Goal: Task Accomplishment & Management: Use online tool/utility

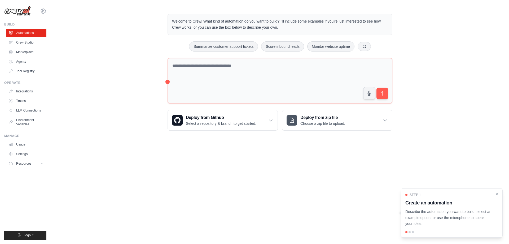
click at [329, 166] on body "super.prof.te@gmail.com Settings Build Automations Crew Studio" at bounding box center [254, 122] width 509 height 244
click at [497, 193] on icon "Close walkthrough" at bounding box center [497, 193] width 2 height 2
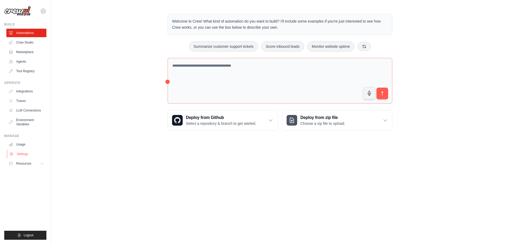
click at [39, 149] on link "Settings" at bounding box center [27, 153] width 40 height 8
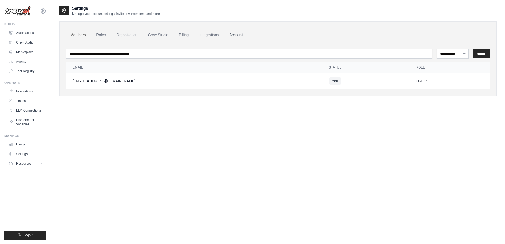
click at [229, 33] on link "Account" at bounding box center [236, 35] width 22 height 14
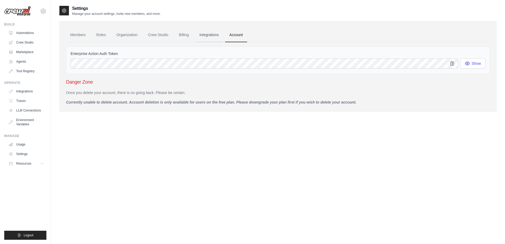
click at [213, 34] on link "Integrations" at bounding box center [209, 35] width 28 height 14
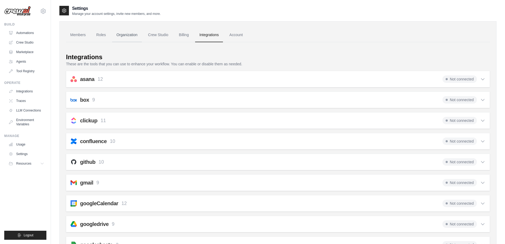
click at [113, 36] on link "Organization" at bounding box center [126, 35] width 29 height 14
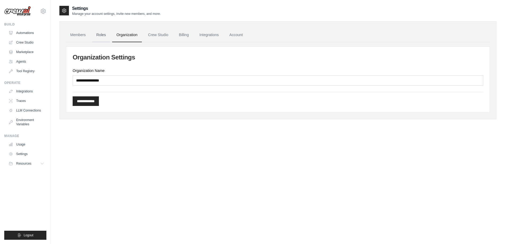
click at [101, 36] on link "Roles" at bounding box center [101, 35] width 18 height 14
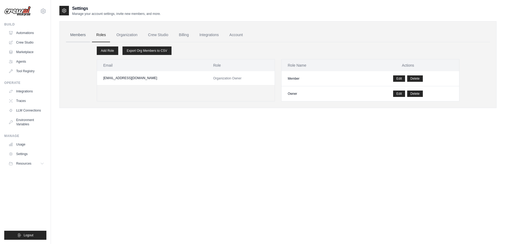
click at [81, 35] on link "Members" at bounding box center [78, 35] width 24 height 14
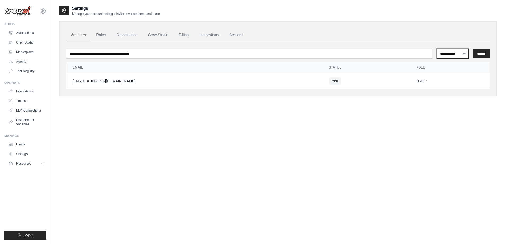
click at [442, 54] on select "**********" at bounding box center [452, 53] width 32 height 10
click at [395, 27] on div "**********" at bounding box center [277, 58] width 437 height 74
click at [33, 123] on link "Environment Variables" at bounding box center [27, 122] width 40 height 13
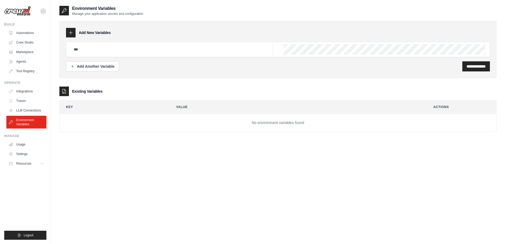
click at [25, 149] on ul "Usage Settings Resources Documentation Blog" at bounding box center [26, 154] width 40 height 28
click at [40, 164] on button "Resources" at bounding box center [27, 163] width 40 height 8
click at [31, 156] on link "Settings" at bounding box center [27, 153] width 40 height 8
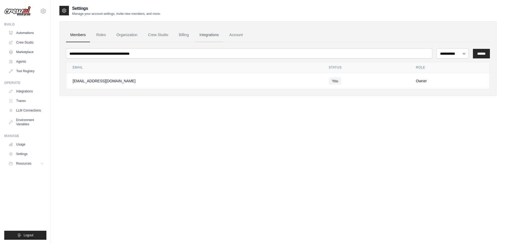
click at [220, 32] on link "Integrations" at bounding box center [209, 35] width 28 height 14
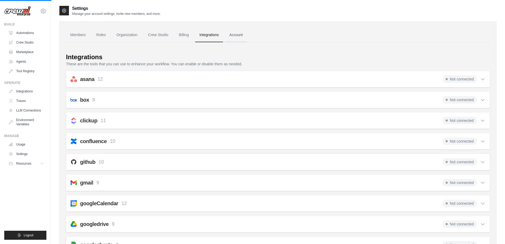
click at [233, 32] on link "Account" at bounding box center [236, 35] width 22 height 14
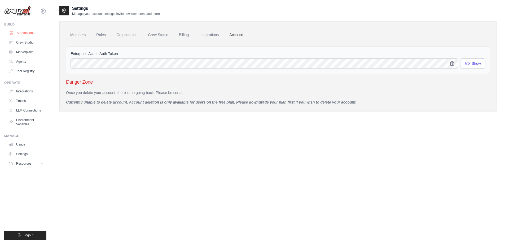
click at [34, 30] on link "Automations" at bounding box center [27, 33] width 40 height 8
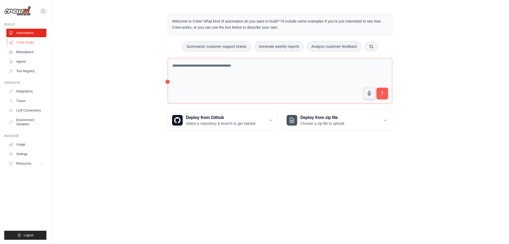
click at [26, 43] on link "Crew Studio" at bounding box center [27, 42] width 40 height 8
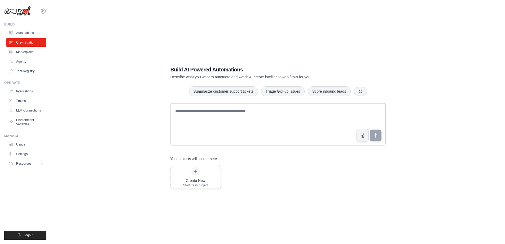
click at [26, 52] on link "Marketplace" at bounding box center [26, 52] width 40 height 8
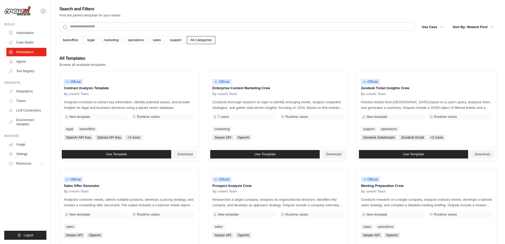
click at [26, 63] on link "Agents" at bounding box center [26, 61] width 40 height 8
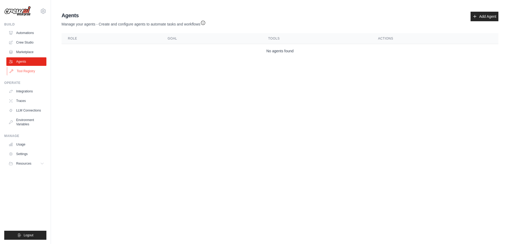
click at [26, 69] on link "Tool Registry" at bounding box center [27, 71] width 40 height 8
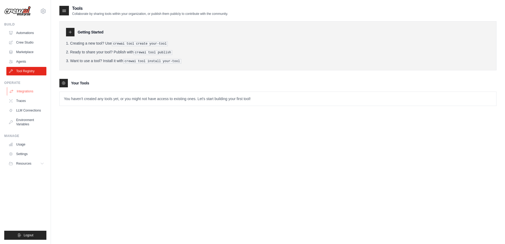
click at [26, 88] on link "Integrations" at bounding box center [27, 91] width 40 height 8
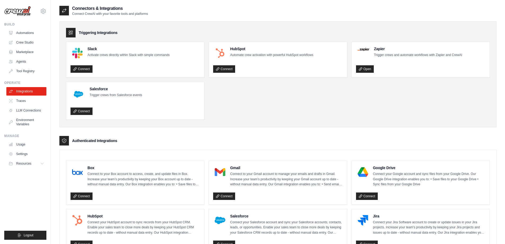
click at [20, 92] on link "Integrations" at bounding box center [26, 91] width 40 height 8
click at [20, 101] on link "Traces" at bounding box center [27, 100] width 40 height 8
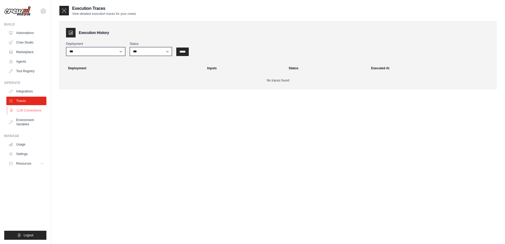
click at [24, 114] on link "LLM Connections" at bounding box center [27, 110] width 40 height 8
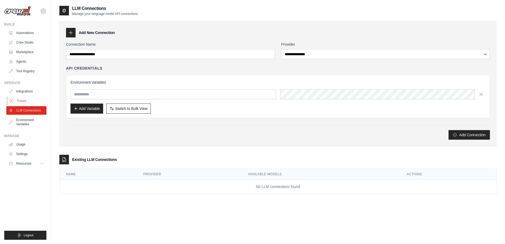
click at [26, 100] on link "Traces" at bounding box center [27, 100] width 40 height 8
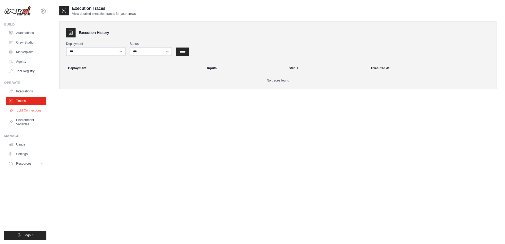
click at [27, 109] on link "LLM Connections" at bounding box center [27, 110] width 40 height 8
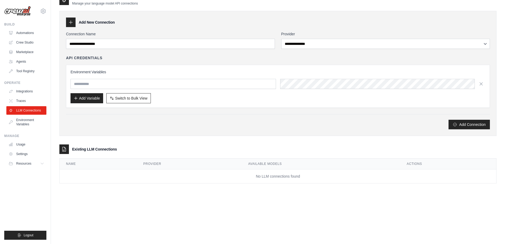
scroll to position [11, 0]
click at [40, 164] on button "Resources" at bounding box center [27, 163] width 40 height 8
click at [23, 150] on link "Settings" at bounding box center [27, 153] width 40 height 8
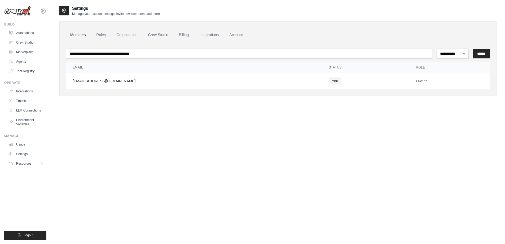
click at [152, 34] on link "Crew Studio" at bounding box center [158, 35] width 29 height 14
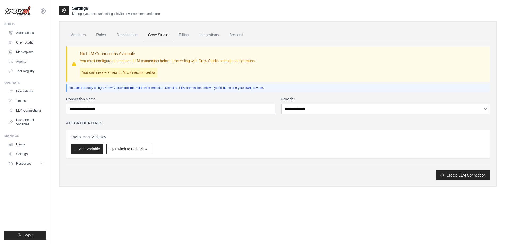
click at [114, 69] on p "You can create a new LLM connection below" at bounding box center [119, 73] width 78 height 10
drag, startPoint x: 151, startPoint y: 73, endPoint x: 87, endPoint y: 69, distance: 63.4
click at [89, 72] on p "You can create a new LLM connection below" at bounding box center [119, 73] width 78 height 10
drag, startPoint x: 74, startPoint y: 52, endPoint x: 164, endPoint y: 56, distance: 89.4
click at [164, 56] on div "No LLM Connections Available You must configure at least one LLM connection bef…" at bounding box center [278, 64] width 414 height 27
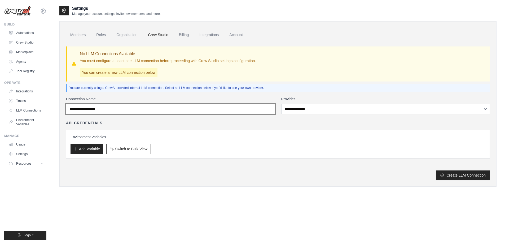
click at [156, 113] on input "Connection Name" at bounding box center [170, 109] width 209 height 10
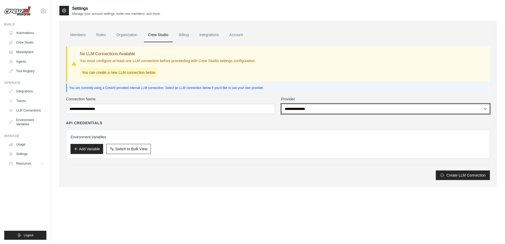
click at [290, 109] on select "**********" at bounding box center [385, 109] width 209 height 10
click at [281, 104] on select "**********" at bounding box center [385, 109] width 209 height 10
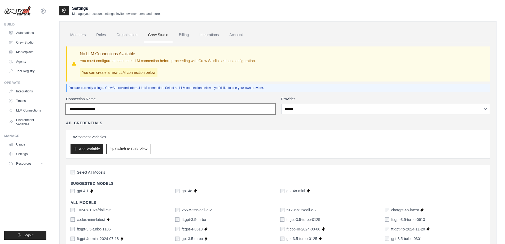
click at [154, 105] on input "Connection Name" at bounding box center [170, 109] width 209 height 10
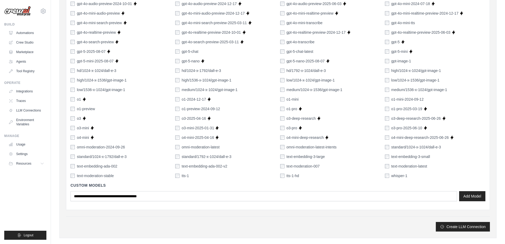
scroll to position [319, 0]
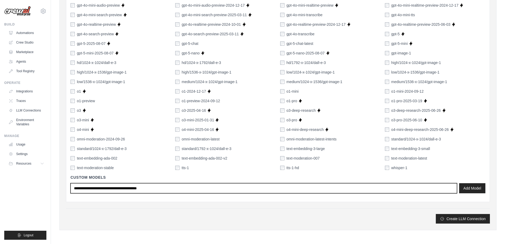
click at [253, 188] on input "text" at bounding box center [263, 188] width 386 height 10
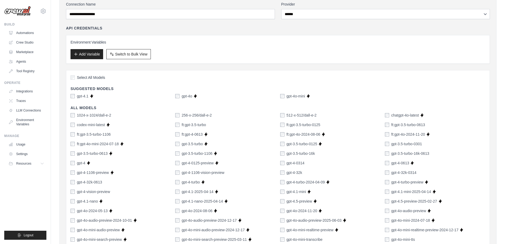
scroll to position [80, 0]
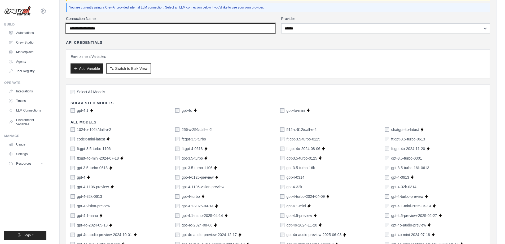
click at [84, 29] on input "Connection Name" at bounding box center [170, 28] width 209 height 10
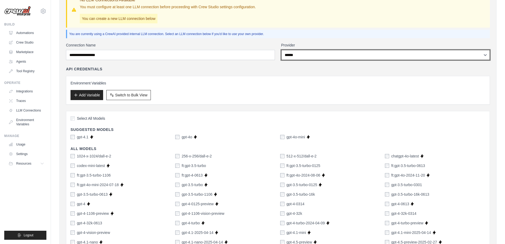
click at [308, 55] on select "**********" at bounding box center [385, 55] width 209 height 10
click at [281, 50] on select "**********" at bounding box center [385, 55] width 209 height 10
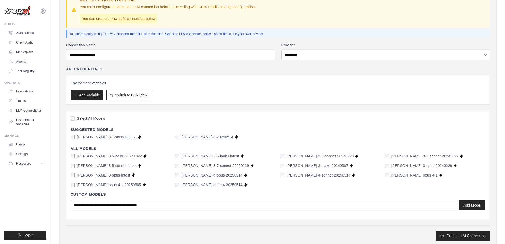
click at [302, 74] on div "API Credentials Environment Variables Add Variable Switch to Bulk View Switch t…" at bounding box center [278, 85] width 424 height 38
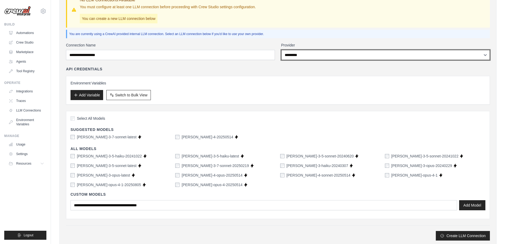
click at [298, 58] on select "**********" at bounding box center [385, 55] width 209 height 10
select select "*****"
click at [281, 50] on select "**********" at bounding box center [385, 55] width 209 height 10
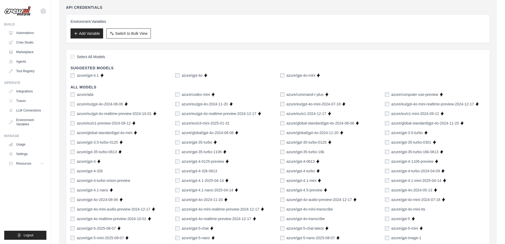
scroll to position [27, 0]
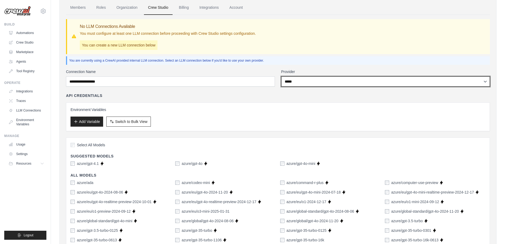
click at [302, 85] on select "**********" at bounding box center [385, 81] width 209 height 10
select select
click at [281, 76] on select "**********" at bounding box center [385, 81] width 209 height 10
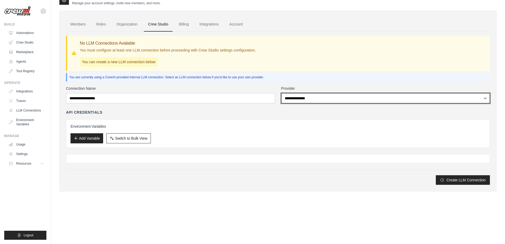
scroll to position [11, 0]
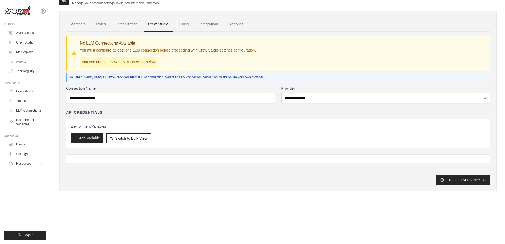
click at [91, 139] on button "Add Variable" at bounding box center [86, 138] width 33 height 10
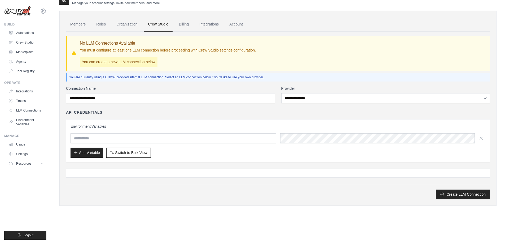
click at [278, 173] on div at bounding box center [278, 172] width 424 height 9
click at [27, 41] on link "Crew Studio" at bounding box center [27, 42] width 40 height 8
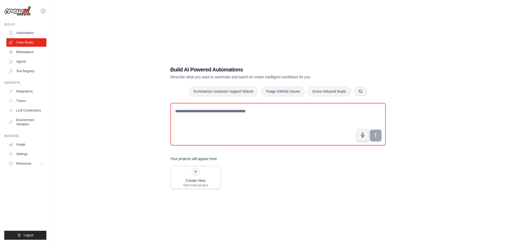
click at [206, 116] on textarea at bounding box center [277, 124] width 215 height 42
click at [274, 107] on textarea at bounding box center [277, 124] width 215 height 42
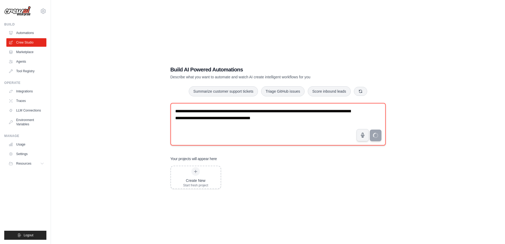
type textarea "**********"
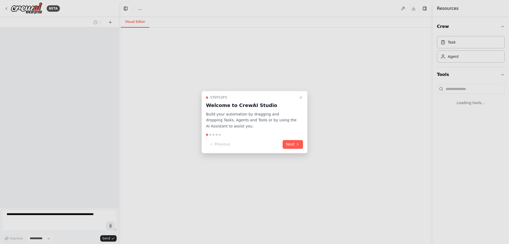
select select "****"
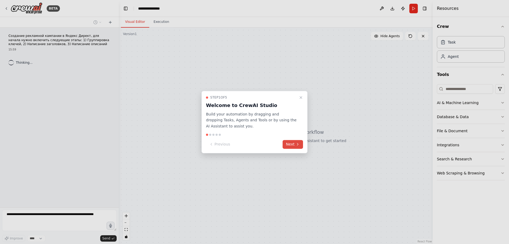
click at [294, 144] on button "Next" at bounding box center [292, 144] width 20 height 9
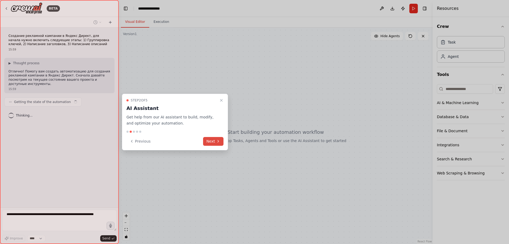
click at [218, 140] on icon at bounding box center [218, 141] width 1 height 2
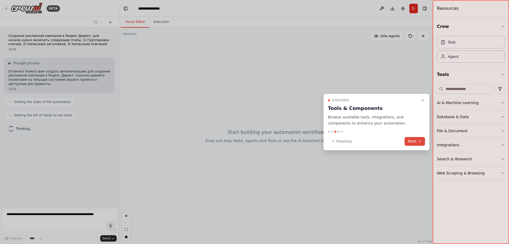
click at [413, 139] on button "Next" at bounding box center [414, 141] width 20 height 9
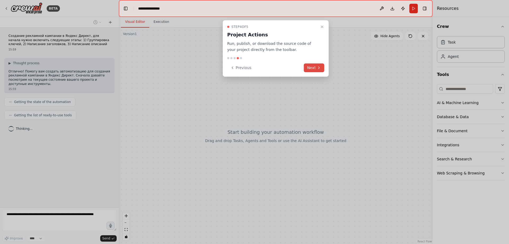
click at [315, 68] on button "Next" at bounding box center [314, 67] width 20 height 9
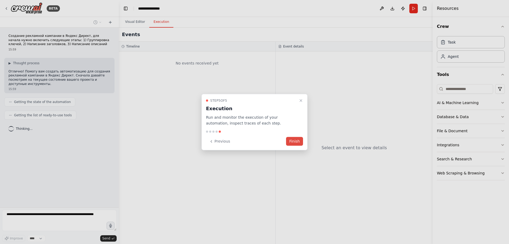
click at [295, 142] on button "Finish" at bounding box center [294, 141] width 17 height 9
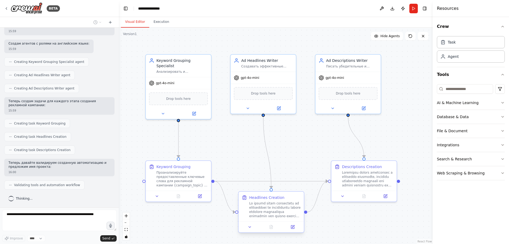
scroll to position [123, 0]
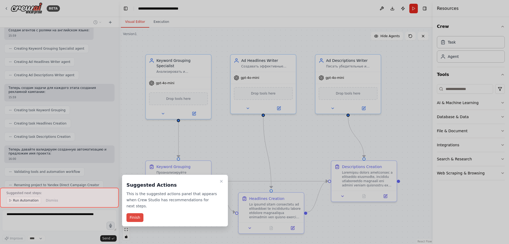
click at [138, 213] on button "Finish" at bounding box center [134, 217] width 17 height 9
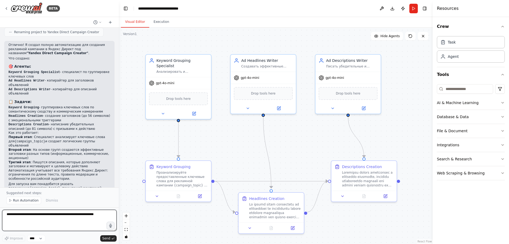
scroll to position [278, 0]
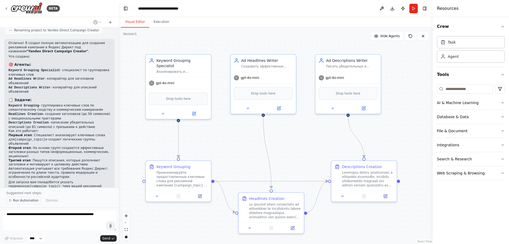
click at [32, 201] on span "Run Automation" at bounding box center [26, 200] width 26 height 4
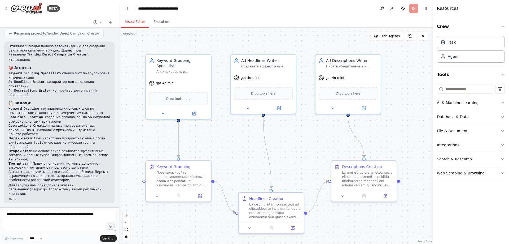
scroll to position [258, 0]
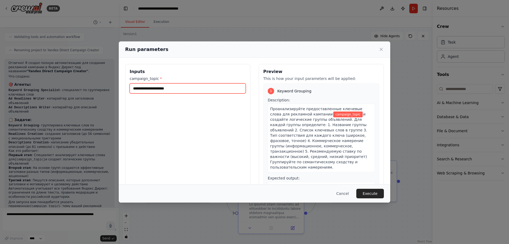
click at [164, 89] on input "campaign_topic *" at bounding box center [188, 88] width 116 height 10
type input "*"
drag, startPoint x: 157, startPoint y: 90, endPoint x: 129, endPoint y: 90, distance: 27.6
click at [129, 90] on div "**********" at bounding box center [187, 127] width 125 height 126
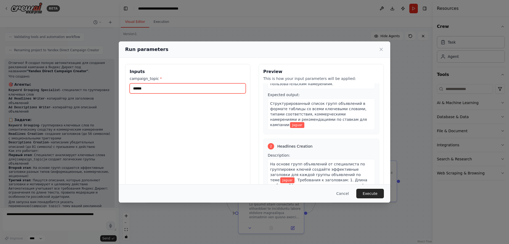
scroll to position [106, 0]
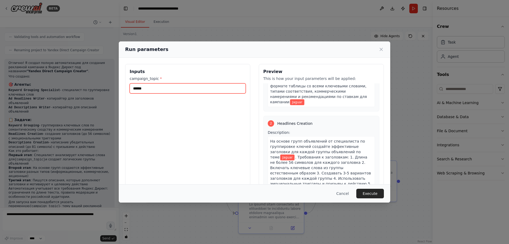
click at [133, 88] on input "******" at bounding box center [188, 88] width 116 height 10
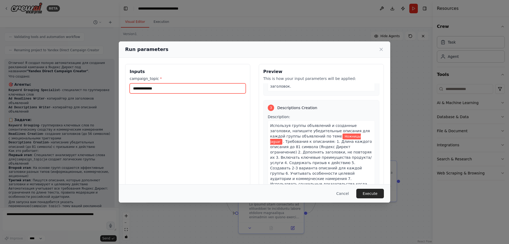
scroll to position [292, 0]
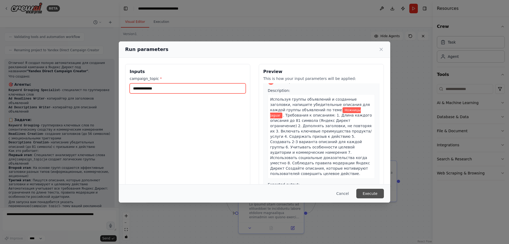
type input "**********"
click at [373, 191] on button "Execute" at bounding box center [370, 193] width 28 height 10
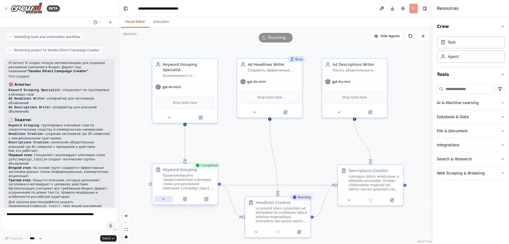
click at [164, 197] on icon at bounding box center [163, 199] width 4 height 4
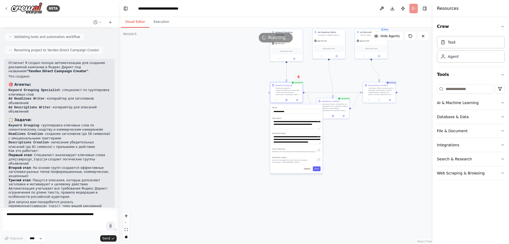
scroll to position [278, 0]
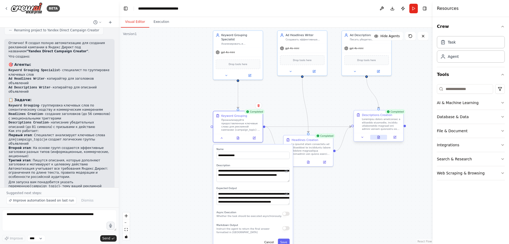
click at [379, 137] on icon at bounding box center [378, 137] width 2 height 3
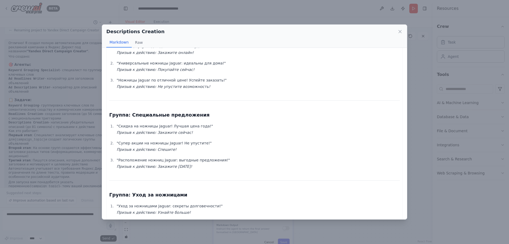
scroll to position [119, 0]
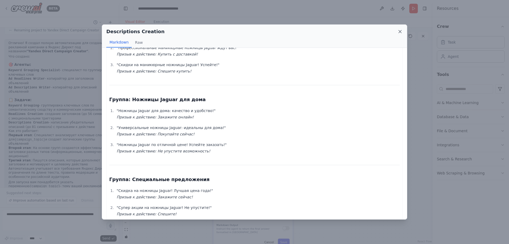
click at [402, 31] on div "Descriptions Creation Markdown Raw" at bounding box center [254, 36] width 305 height 23
click at [401, 31] on icon at bounding box center [399, 31] width 5 height 5
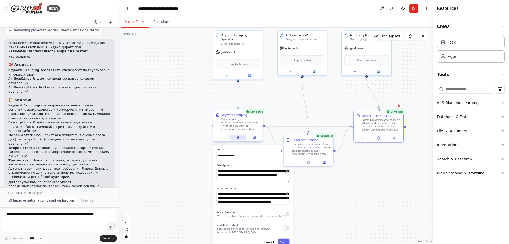
click at [241, 135] on button at bounding box center [237, 137] width 17 height 5
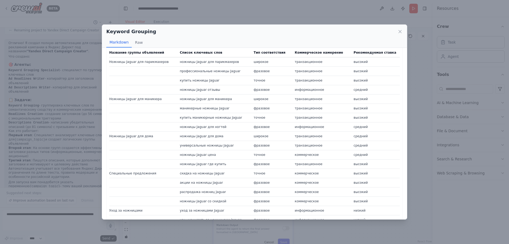
scroll to position [0, 0]
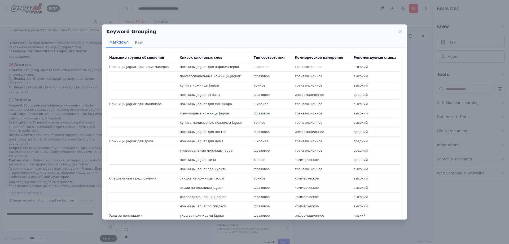
click at [396, 29] on div "Keyword Grouping" at bounding box center [254, 31] width 296 height 7
click at [399, 29] on icon at bounding box center [399, 31] width 5 height 5
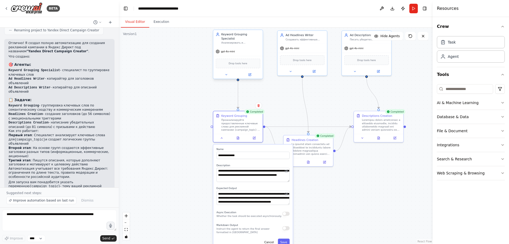
click at [243, 61] on span "Drop tools here" at bounding box center [238, 63] width 19 height 4
click at [500, 73] on button "Tools" at bounding box center [471, 74] width 68 height 15
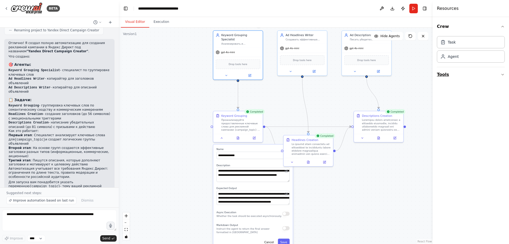
click at [500, 73] on button "Tools" at bounding box center [471, 74] width 68 height 15
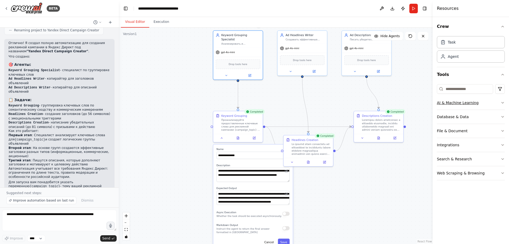
click at [502, 103] on icon "button" at bounding box center [502, 102] width 4 height 4
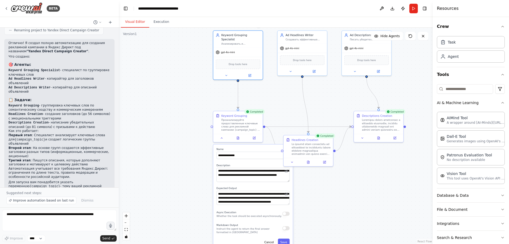
click at [502, 103] on div "Crew Task Agent Tools AI & Machine Learning AIMind Tool A wrapper around [AI-Mi…" at bounding box center [470, 130] width 76 height 227
click at [500, 103] on icon "button" at bounding box center [502, 102] width 4 height 4
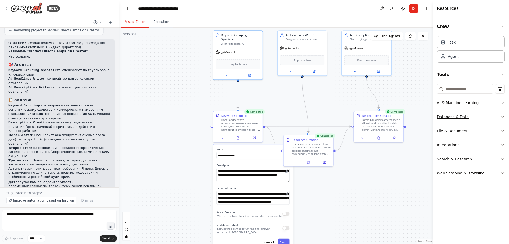
click at [502, 117] on icon "button" at bounding box center [502, 116] width 4 height 4
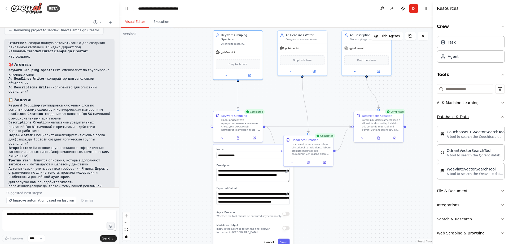
click at [497, 113] on button "Database & Data" at bounding box center [471, 117] width 68 height 14
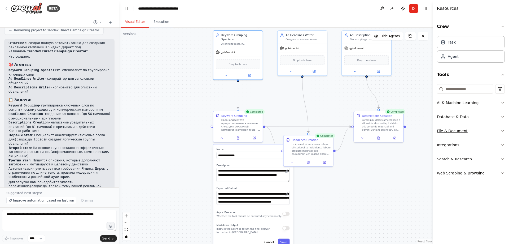
click at [502, 130] on icon "button" at bounding box center [502, 131] width 4 height 4
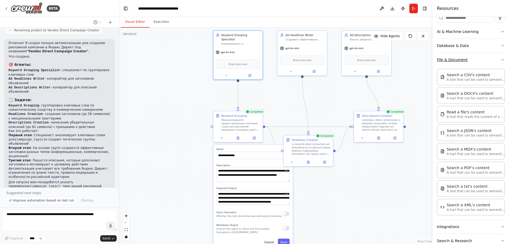
scroll to position [45, 0]
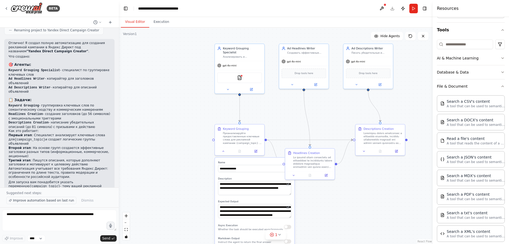
click at [53, 202] on span "Improve automation based on last run" at bounding box center [43, 200] width 61 height 4
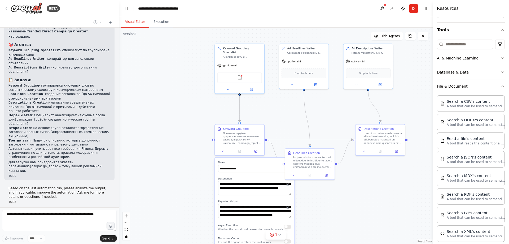
click at [37, 210] on div "Thinking..." at bounding box center [59, 215] width 110 height 10
click at [31, 210] on div "Thinking..." at bounding box center [20, 215] width 33 height 10
click at [231, 63] on span "gpt-4o-mini" at bounding box center [229, 64] width 14 height 3
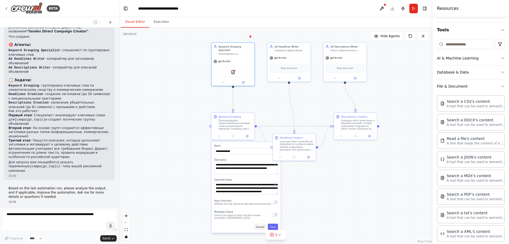
click at [259, 227] on button "Cancel" at bounding box center [260, 226] width 12 height 6
click at [262, 226] on button "Cancel" at bounding box center [260, 226] width 12 height 6
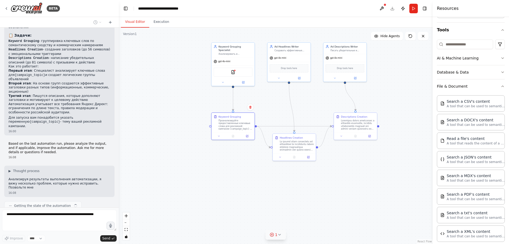
scroll to position [347, 0]
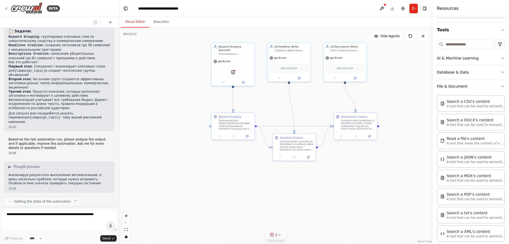
click at [273, 233] on circle at bounding box center [271, 233] width 3 height 3
click at [313, 221] on button at bounding box center [317, 221] width 9 height 6
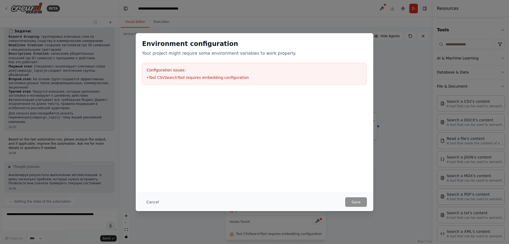
click at [240, 89] on div "Environment configuration Your project might require some environment variables…" at bounding box center [254, 62] width 237 height 58
click at [235, 80] on li "• Tool CSVSearchTool requires embedding configuration" at bounding box center [255, 77] width 216 height 5
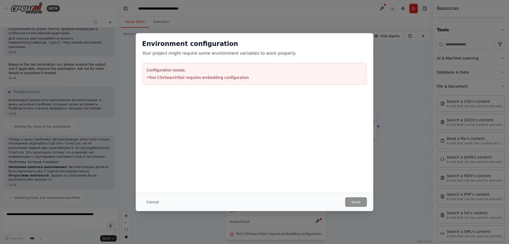
drag, startPoint x: 232, startPoint y: 80, endPoint x: 195, endPoint y: 62, distance: 41.1
click at [195, 62] on div "Environment configuration Your project might require some environment variables…" at bounding box center [254, 62] width 237 height 58
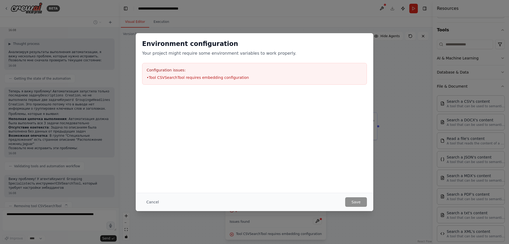
scroll to position [474, 0]
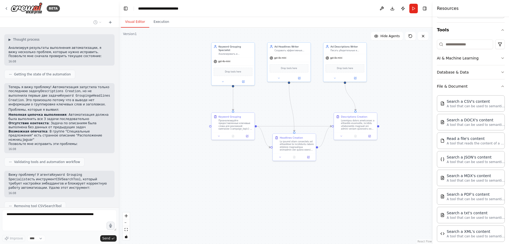
drag, startPoint x: 195, startPoint y: 62, endPoint x: 158, endPoint y: 81, distance: 41.4
click at [158, 81] on div ".deletable-edge-delete-btn { width: 20px; height: 20px; border: 0px solid #ffff…" at bounding box center [276, 136] width 314 height 216
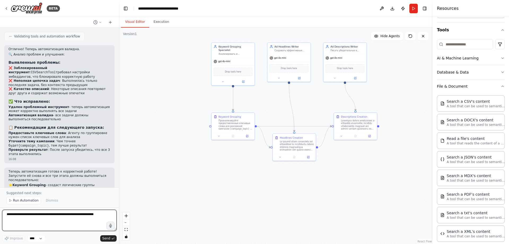
scroll to position [688, 0]
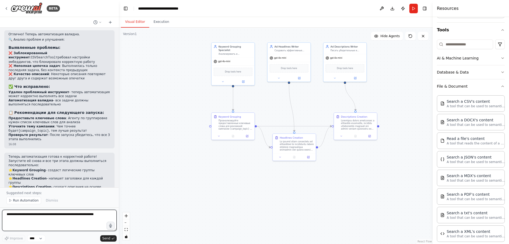
click at [56, 220] on textarea at bounding box center [59, 219] width 114 height 21
click at [50, 214] on textarea at bounding box center [59, 219] width 114 height 21
click at [246, 48] on div "Keyword Grouping Specialist Анализировать и группировать ключевые слова для рек…" at bounding box center [235, 49] width 34 height 11
click at [246, 47] on div "Keyword Grouping Specialist" at bounding box center [235, 47] width 34 height 7
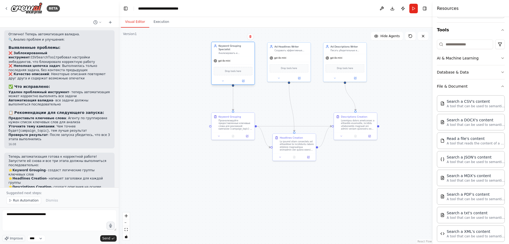
click at [246, 47] on div "Keyword Grouping Specialist" at bounding box center [235, 47] width 34 height 7
click at [223, 46] on div "Keyword Grouping Specialist" at bounding box center [235, 47] width 34 height 7
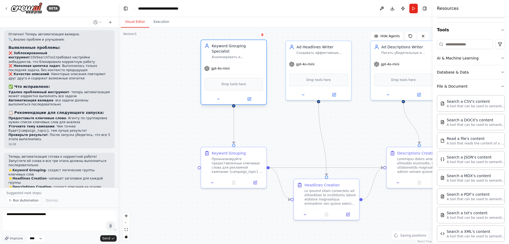
click at [222, 48] on div "Keyword Grouping Specialist" at bounding box center [237, 48] width 51 height 11
click at [220, 96] on button at bounding box center [218, 99] width 30 height 6
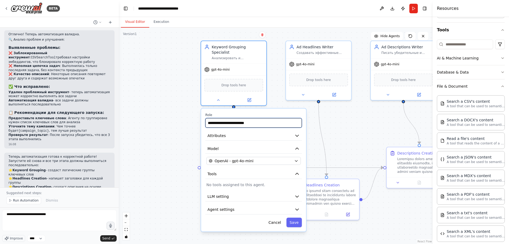
click at [231, 118] on input "**********" at bounding box center [253, 123] width 96 height 10
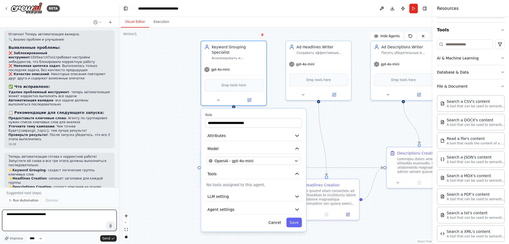
click at [77, 219] on textarea "**********" at bounding box center [59, 219] width 114 height 21
paste textarea "**********"
click at [229, 56] on div "Keyword Grouping Specialist Анализировать и группировать ключевые слова для рек…" at bounding box center [233, 51] width 65 height 22
click at [276, 217] on button "Cancel" at bounding box center [274, 222] width 19 height 10
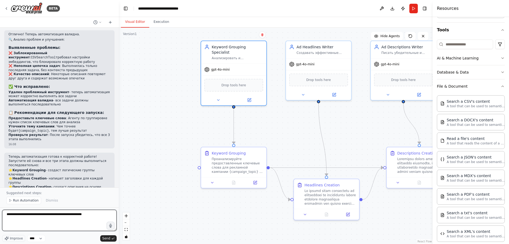
click at [99, 216] on textarea "**********" at bounding box center [59, 219] width 114 height 21
type textarea "**********"
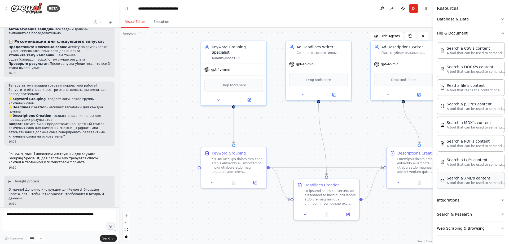
scroll to position [787, 0]
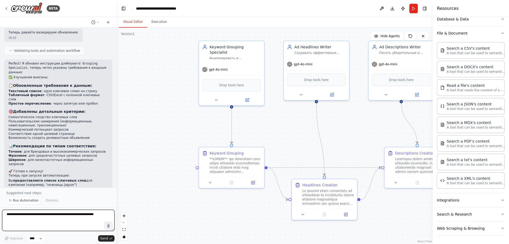
drag, startPoint x: 117, startPoint y: 168, endPoint x: 117, endPoint y: 132, distance: 36.6
click at [117, 132] on div "BETA Создание рекламной кампании в Яндекс Директ, для начала нужно включить сле…" at bounding box center [254, 122] width 509 height 244
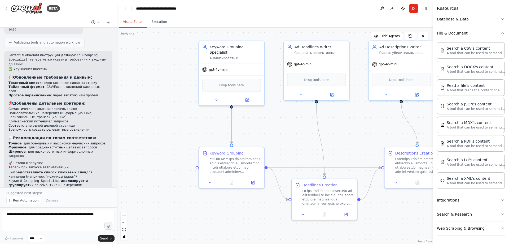
click at [103, 170] on ol "Вы предоставляете список ключевых слов для кампании (например, "ножницы jaguar"…" at bounding box center [58, 187] width 100 height 34
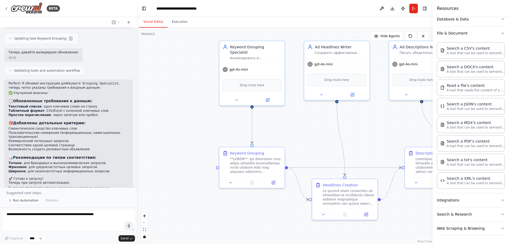
drag, startPoint x: 115, startPoint y: 163, endPoint x: 135, endPoint y: 134, distance: 35.4
click at [135, 134] on div "BETA Создание рекламной кампании в Яндекс Директ, для начала нужно включить сле…" at bounding box center [254, 122] width 509 height 244
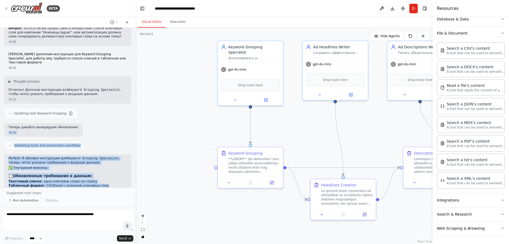
scroll to position [813, 0]
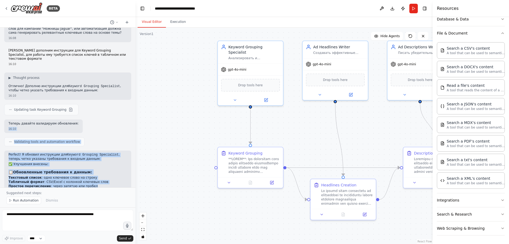
drag, startPoint x: 133, startPoint y: 161, endPoint x: 131, endPoint y: 151, distance: 10.0
click at [131, 151] on div "Создание рекламной кампании в Яндекс Директ, для начала нужно включить следующи…" at bounding box center [67, 108] width 135 height 160
click at [78, 162] on h2 "✅ Улучшения внесены:" at bounding box center [67, 164] width 118 height 4
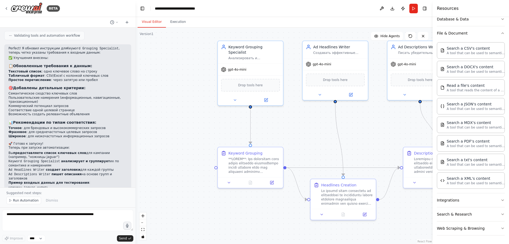
scroll to position [929, 0]
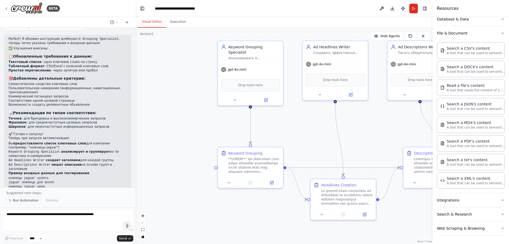
click at [32, 200] on span "Run Automation" at bounding box center [26, 200] width 26 height 4
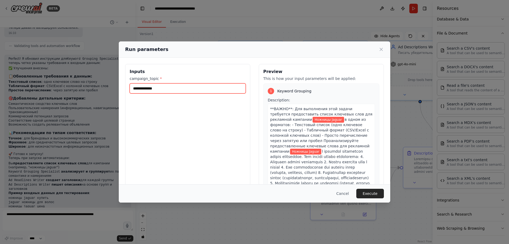
click at [170, 87] on input "**********" at bounding box center [188, 88] width 116 height 10
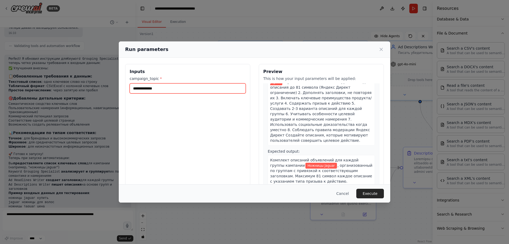
scroll to position [410, 0]
click at [324, 163] on span ", организованный по группам с привязкой к соответствующим заголовкам. Максимум …" at bounding box center [321, 173] width 102 height 20
click at [372, 190] on button "Execute" at bounding box center [370, 193] width 28 height 10
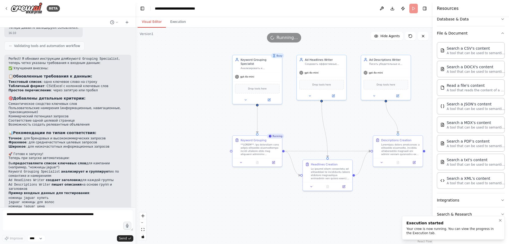
click at [424, 227] on div "Your crew is now running. You can view the progress in the Execution tab." at bounding box center [452, 230] width 92 height 8
click at [474, 226] on div "Execution started Your crew is now running. You can view the progress in the Ex…" at bounding box center [452, 227] width 92 height 15
click at [55, 196] on pre "ножницы jaguar купить jaguar ножницы для волос ножницы jaguar цена jaguar profe…" at bounding box center [67, 212] width 118 height 33
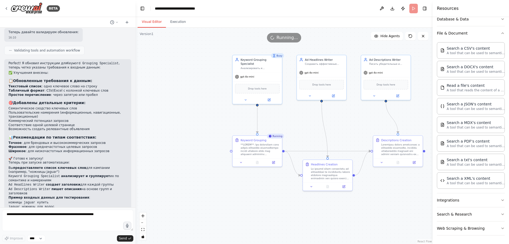
scroll to position [909, 0]
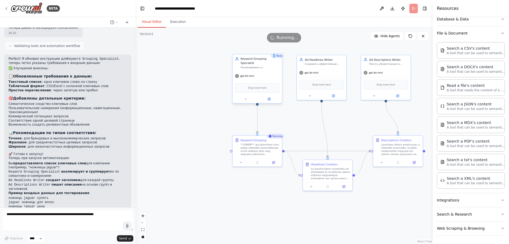
click at [262, 66] on div "Keyword Grouping Specialist Анализировать и группировать ключевые слова для рек…" at bounding box center [256, 62] width 49 height 17
click at [259, 86] on span "Drop tools here" at bounding box center [257, 88] width 19 height 4
click at [247, 96] on button at bounding box center [245, 98] width 23 height 5
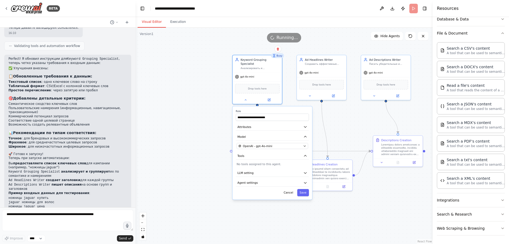
click at [265, 162] on p "No tools assigned to this agent." at bounding box center [272, 164] width 72 height 4
click at [267, 162] on p "No tools assigned to this agent." at bounding box center [272, 164] width 72 height 4
click at [294, 189] on button "Cancel" at bounding box center [288, 192] width 14 height 7
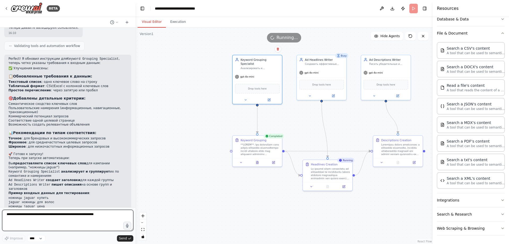
click at [43, 217] on textarea at bounding box center [67, 219] width 131 height 21
type textarea "*"
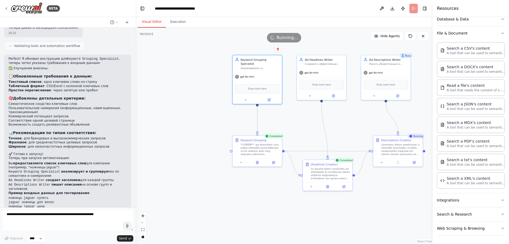
click at [416, 6] on header "**********" at bounding box center [283, 8] width 297 height 17
click at [173, 17] on button "Execution" at bounding box center [178, 21] width 24 height 11
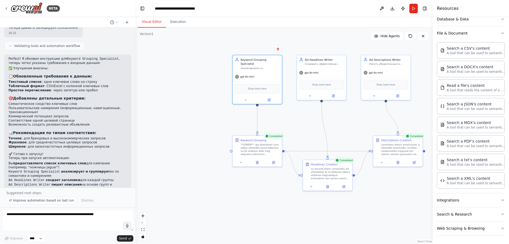
click at [146, 22] on button "Visual Editor" at bounding box center [152, 21] width 28 height 11
click at [48, 201] on span "Improve automation based on last run" at bounding box center [43, 200] width 61 height 4
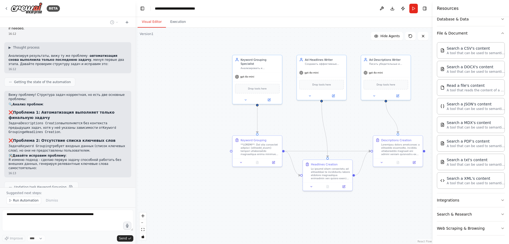
scroll to position [1146, 0]
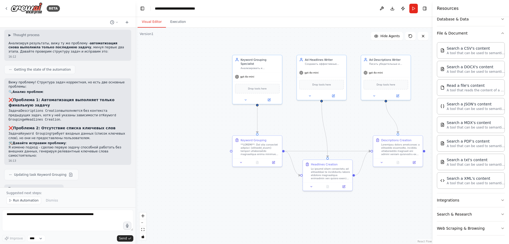
click at [15, 231] on div "16:13" at bounding box center [31, 233] width 47 height 4
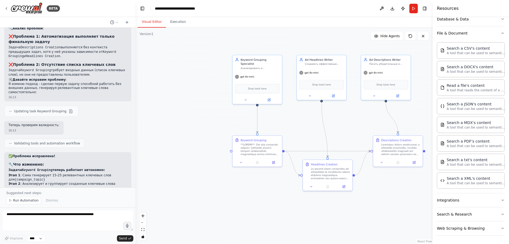
scroll to position [1266, 0]
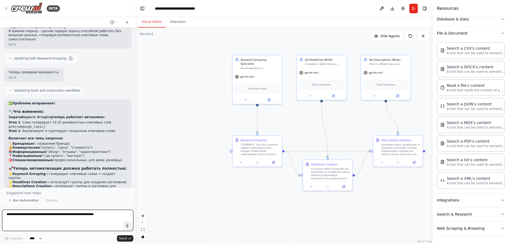
click at [64, 215] on textarea at bounding box center [67, 219] width 131 height 21
paste textarea "**********"
type textarea "**********"
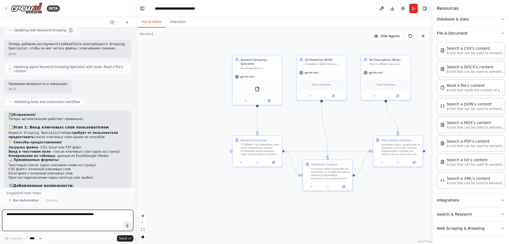
scroll to position [1559, 0]
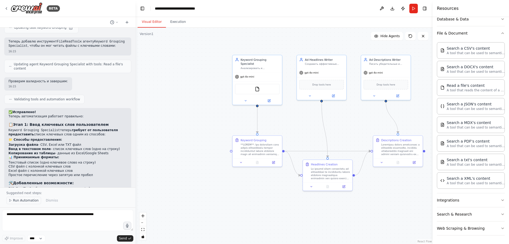
click at [15, 202] on span "Run Automation" at bounding box center [26, 200] width 26 height 4
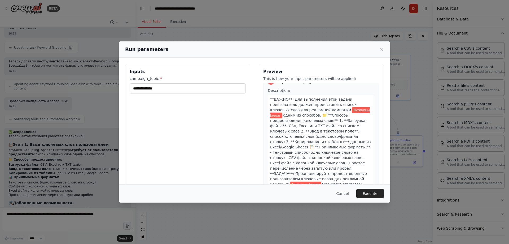
scroll to position [0, 0]
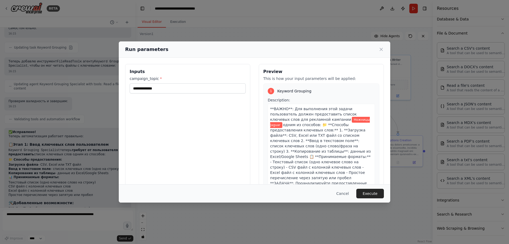
click at [289, 121] on span "**ВАЖНО**: Для выполнения этой задачи пользователь должен предоставить список к…" at bounding box center [313, 114] width 86 height 15
click at [292, 129] on span "одним из способов: 📁 **Способы предоставления ключевых слов:** 1. **Загрузка фа…" at bounding box center [320, 158] width 101 height 73
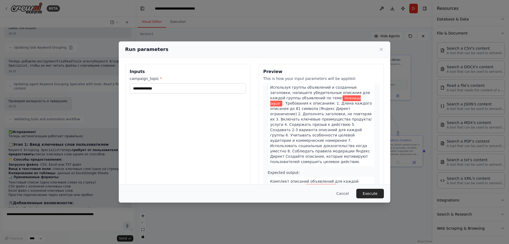
scroll to position [479, 0]
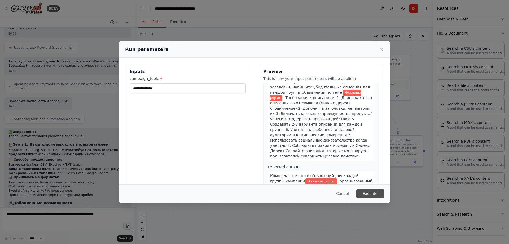
click at [371, 192] on button "Execute" at bounding box center [370, 193] width 28 height 10
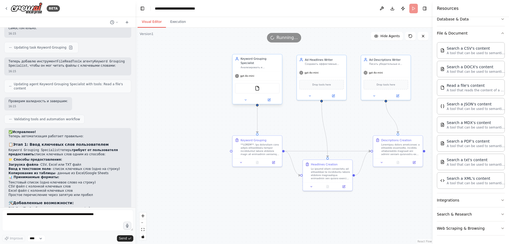
click at [261, 83] on div "FileReadTool" at bounding box center [257, 88] width 45 height 10
click at [416, 229] on div "Your crew is now running. You can view the progress in the Execution tab." at bounding box center [452, 230] width 92 height 8
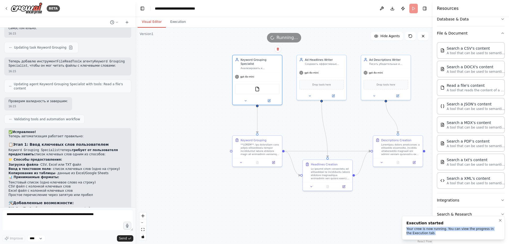
click at [416, 229] on div "Your crew is now running. You can view the progress in the Execution tab." at bounding box center [452, 230] width 92 height 8
click at [255, 86] on img at bounding box center [257, 88] width 5 height 5
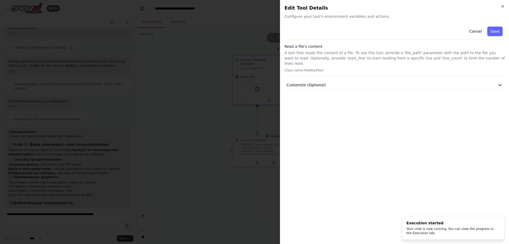
click at [342, 49] on h3 "Read a file's content" at bounding box center [394, 46] width 220 height 5
click at [457, 80] on button "Customize (Optional)" at bounding box center [394, 85] width 220 height 10
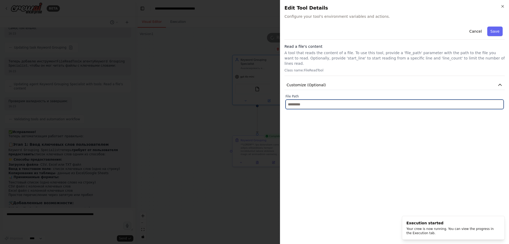
click at [306, 100] on input "text" at bounding box center [394, 104] width 218 height 10
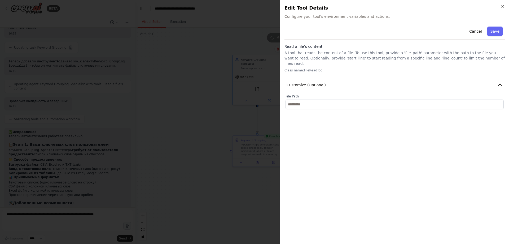
click at [321, 121] on div "Cancel Save Read a file's content A tool that reads the content of a file. To u…" at bounding box center [394, 131] width 220 height 215
click at [325, 94] on label "File Path" at bounding box center [394, 96] width 218 height 4
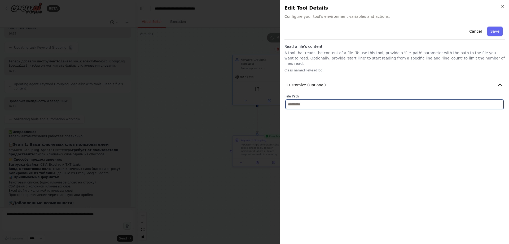
click at [310, 102] on input "text" at bounding box center [394, 104] width 218 height 10
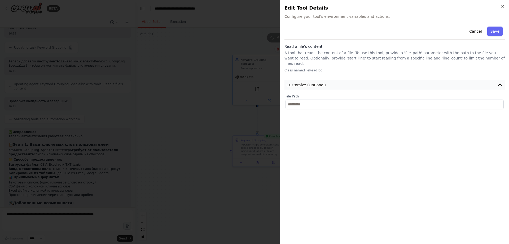
click at [308, 82] on span "Customize (Optional)" at bounding box center [305, 84] width 39 height 5
click at [297, 45] on h3 "Read a file's content" at bounding box center [394, 46] width 220 height 5
click at [303, 68] on p "Class name: FileReadTool" at bounding box center [394, 70] width 220 height 4
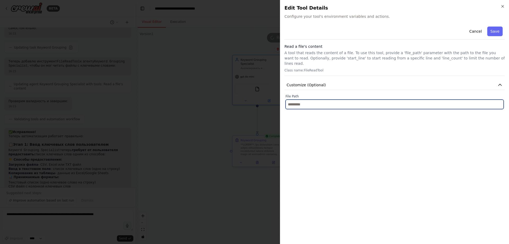
scroll to position [1559, 0]
click at [349, 99] on input "text" at bounding box center [394, 104] width 218 height 10
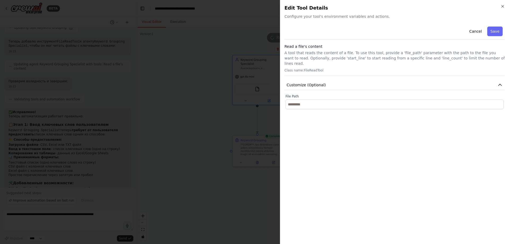
click at [234, 135] on div at bounding box center [254, 122] width 509 height 244
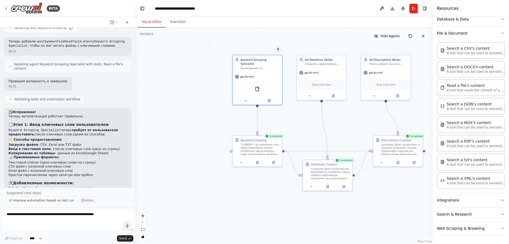
click at [81, 200] on span "Dismiss" at bounding box center [87, 200] width 12 height 4
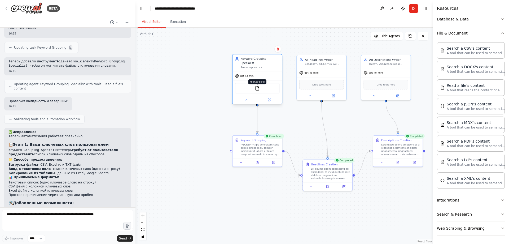
click at [258, 86] on img at bounding box center [257, 88] width 5 height 5
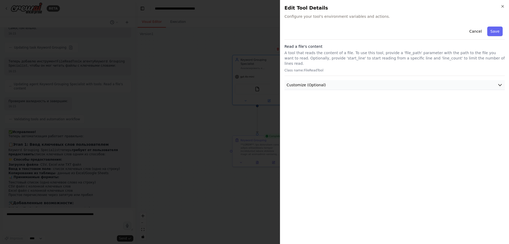
click at [321, 82] on span "Customize (Optional)" at bounding box center [305, 84] width 39 height 5
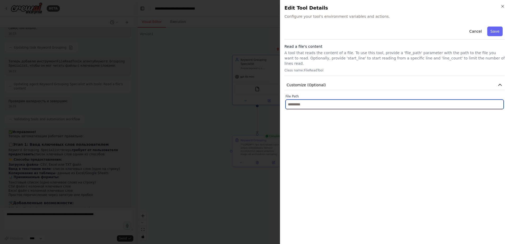
click at [313, 99] on input "text" at bounding box center [394, 104] width 218 height 10
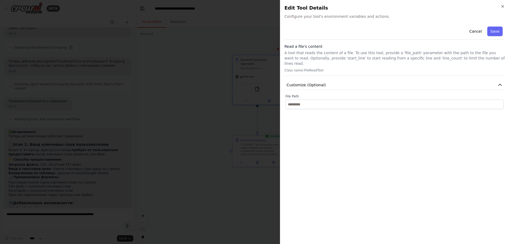
click at [295, 61] on div "Read a file's content A tool that reads the content of a file. To use this tool…" at bounding box center [394, 60] width 220 height 32
click at [297, 52] on p "A tool that reads the content of a file. To use this tool, provide a 'file_path…" at bounding box center [394, 58] width 220 height 16
click at [302, 62] on div "Read a file's content A tool that reads the content of a file. To use this tool…" at bounding box center [394, 60] width 220 height 32
click at [307, 68] on p "Class name: FileReadTool" at bounding box center [394, 70] width 220 height 4
click at [308, 68] on p "Class name: FileReadTool" at bounding box center [394, 70] width 220 height 4
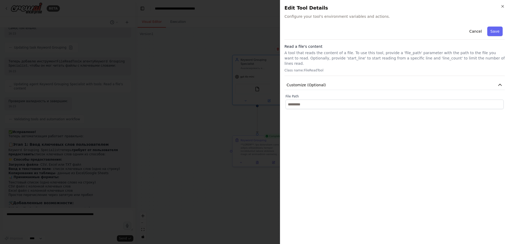
click at [303, 48] on h3 "Read a file's content" at bounding box center [394, 46] width 220 height 5
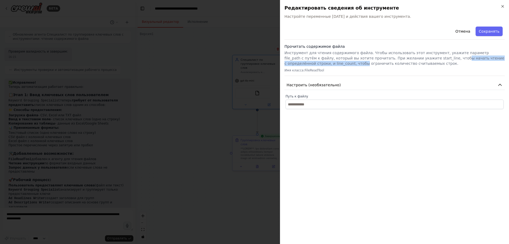
drag, startPoint x: 400, startPoint y: 56, endPoint x: 509, endPoint y: 55, distance: 108.9
click at [509, 55] on div "Закрывать Редактировать сведения об инструменте Настройте переменные среды и де…" at bounding box center [394, 122] width 229 height 244
click at [364, 64] on p "Инструмент для чтения содержимого файла. Чтобы использовать этот инструмент, ук…" at bounding box center [394, 58] width 220 height 16
click at [363, 64] on p "Инструмент для чтения содержимого файла. Чтобы использовать этот инструмент, ук…" at bounding box center [394, 58] width 220 height 16
click at [210, 64] on div at bounding box center [254, 122] width 509 height 244
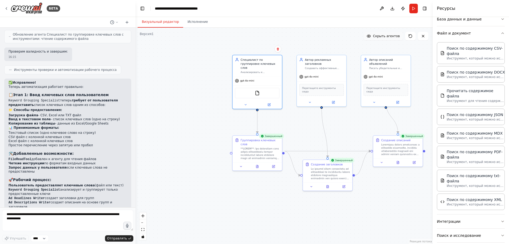
click at [399, 36] on font "Скрыть агентов" at bounding box center [386, 36] width 27 height 4
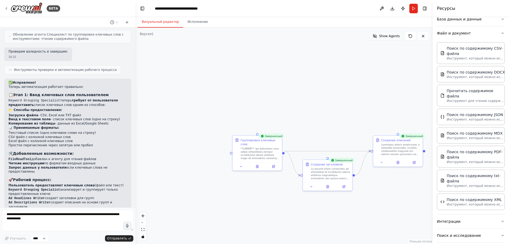
click at [399, 36] on span "Show Agents" at bounding box center [389, 36] width 21 height 4
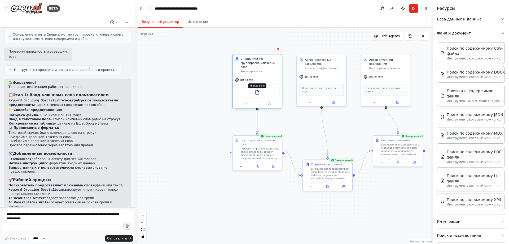
click at [257, 90] on img at bounding box center [257, 92] width 5 height 5
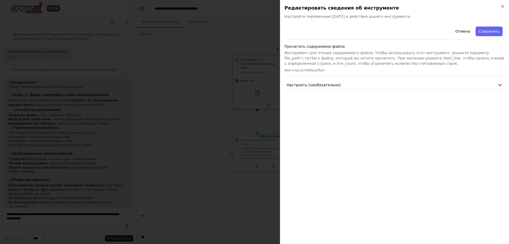
click at [370, 80] on div "Отмена Сохранять Прочитать содержимое файла Инструмент для чтения содержимого ф…" at bounding box center [394, 56] width 220 height 65
click at [367, 83] on button "Настроить (необязательно)" at bounding box center [394, 85] width 220 height 10
click at [175, 91] on div at bounding box center [254, 122] width 509 height 244
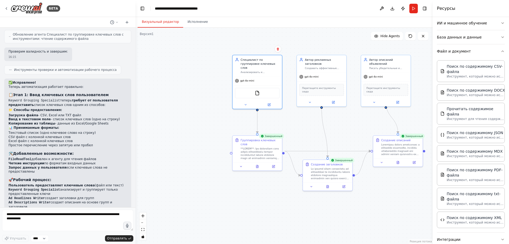
scroll to position [113, 0]
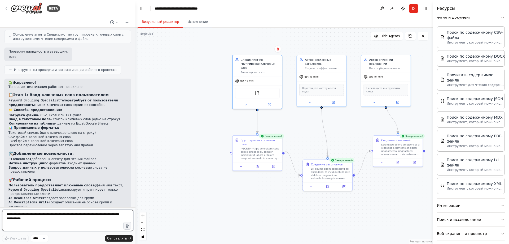
click at [48, 223] on textarea at bounding box center [67, 219] width 131 height 21
type textarea "**********"
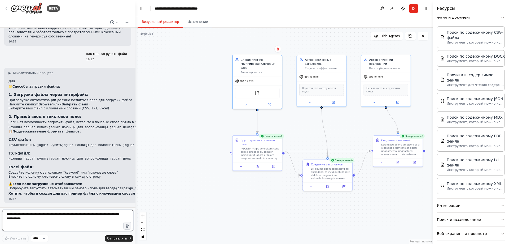
scroll to position [1779, 0]
drag, startPoint x: 249, startPoint y: 73, endPoint x: 427, endPoint y: 1, distance: 191.7
click at [254, 76] on div "gpt-4o-mini" at bounding box center [256, 80] width 49 height 9
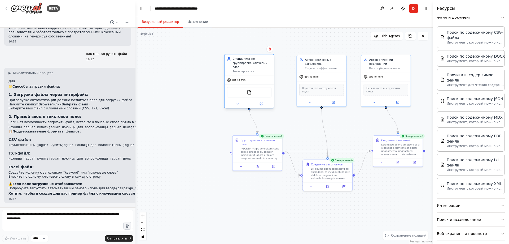
drag, startPoint x: 255, startPoint y: 61, endPoint x: 245, endPoint y: 62, distance: 10.4
click at [245, 62] on font "Специалист по группировке ключевых слов" at bounding box center [249, 62] width 35 height 11
click at [411, 7] on button "Бегать" at bounding box center [413, 9] width 8 height 10
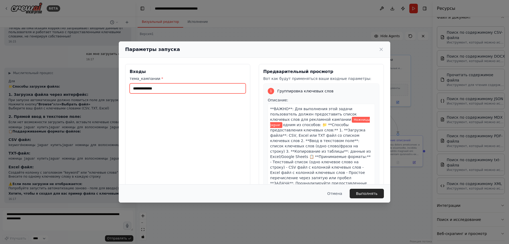
click at [194, 90] on input "**********" at bounding box center [188, 88] width 116 height 10
click at [328, 120] on span "Ножницы Jaguar" at bounding box center [320, 122] width 100 height 11
click at [288, 124] on span "одним из способов: 📁 **Способы предоставления ключевых слов:** 1. **Загрузка фа…" at bounding box center [320, 158] width 101 height 73
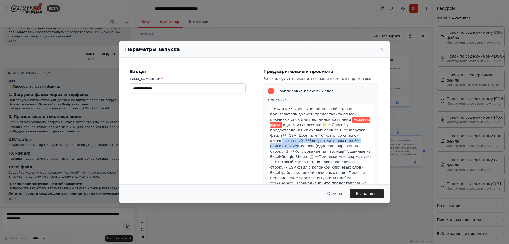
click at [293, 138] on span "одним из способов: 📁 **Способы предоставления ключевых слов:** 1. **Загрузка фа…" at bounding box center [320, 158] width 101 height 73
click at [281, 150] on span "одним из способов: 📁 **Способы предоставления ключевых слов:** 1. **Загрузка фа…" at bounding box center [320, 158] width 101 height 73
click at [284, 107] on span "**ВАЖНО**: Для выполнения этой задачи пользователь должен предоставить список к…" at bounding box center [313, 114] width 86 height 15
click at [285, 93] on font "Группировка ключевых слов" at bounding box center [305, 91] width 56 height 4
click at [289, 78] on font "Вот как будут применяться ваши входные параметры:" at bounding box center [317, 78] width 108 height 4
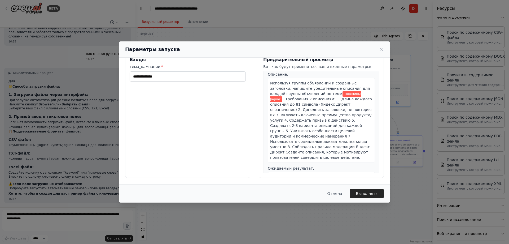
scroll to position [479, 0]
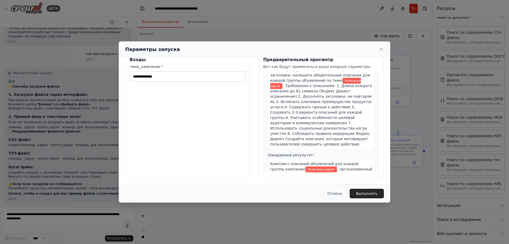
click at [179, 130] on div "**********" at bounding box center [187, 115] width 125 height 126
click at [160, 82] on div "**********" at bounding box center [187, 115] width 125 height 126
drag, startPoint x: 152, startPoint y: 68, endPoint x: 152, endPoint y: 63, distance: 5.6
click at [152, 68] on font "тема_кампании" at bounding box center [145, 66] width 31 height 4
click at [152, 71] on input "**********" at bounding box center [188, 76] width 116 height 10
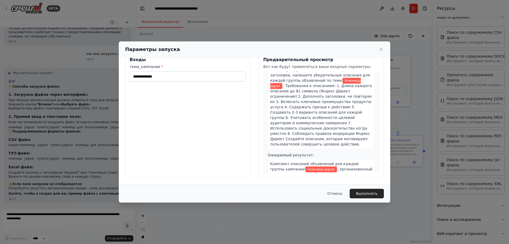
click at [152, 61] on h3 "Входы" at bounding box center [188, 59] width 116 height 6
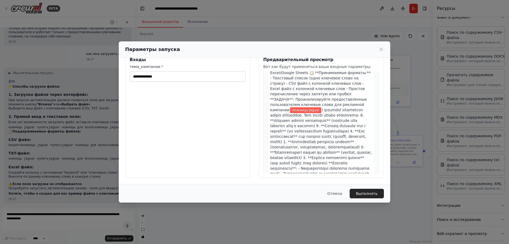
scroll to position [0, 0]
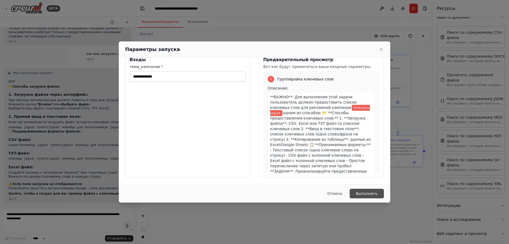
click at [362, 188] on button "Выполнять" at bounding box center [367, 193] width 34 height 10
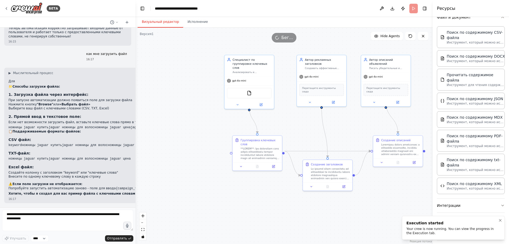
click at [415, 228] on div "Your crew is now running. You can view the progress in the Execution tab." at bounding box center [452, 230] width 92 height 8
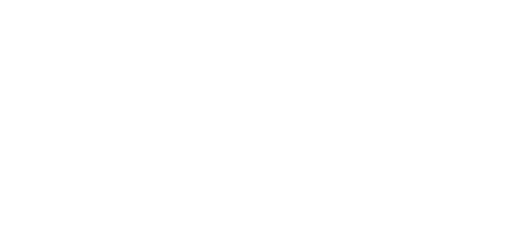
click at [180, 0] on html "Исходный текст Оцените этот перевод Ваш отзыв поможет нам улучшить Google Перев…" at bounding box center [254, 0] width 509 height 0
click at [266, 0] on html "Исходный текст Оцените этот перевод Ваш отзыв поможет нам улучшить Google Перев…" at bounding box center [254, 0] width 509 height 0
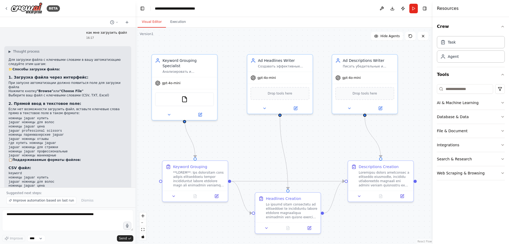
scroll to position [1795, 0]
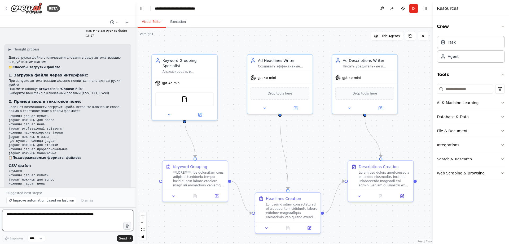
click at [48, 217] on textarea at bounding box center [67, 219] width 131 height 21
click at [413, 10] on button "Run" at bounding box center [413, 9] width 8 height 10
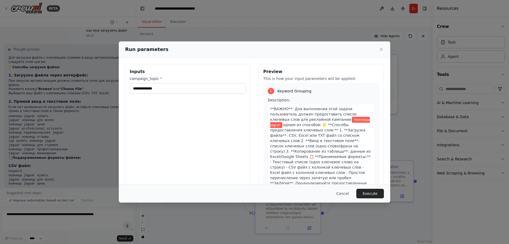
click at [186, 111] on div "**********" at bounding box center [187, 127] width 125 height 126
drag, startPoint x: 156, startPoint y: 79, endPoint x: 123, endPoint y: 79, distance: 32.1
click at [123, 79] on div "**********" at bounding box center [254, 127] width 271 height 138
click at [133, 76] on label "campaign_topic *" at bounding box center [188, 78] width 116 height 5
click at [133, 83] on input "**********" at bounding box center [188, 88] width 116 height 10
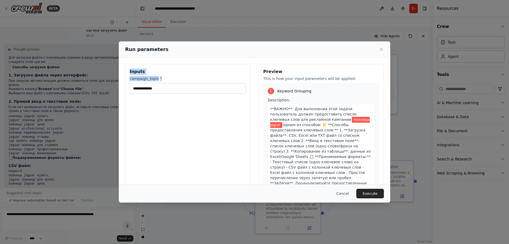
drag, startPoint x: 130, startPoint y: 70, endPoint x: 166, endPoint y: 77, distance: 36.1
click at [166, 77] on div "**********" at bounding box center [187, 127] width 125 height 126
copy div "Inputs campaign_topic *"
click at [382, 50] on icon at bounding box center [380, 49] width 5 height 5
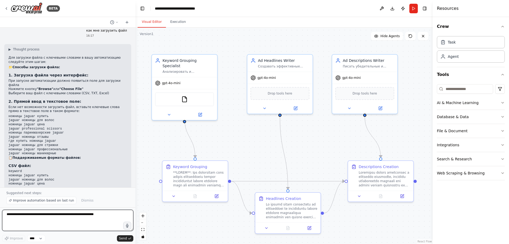
click at [45, 217] on textarea at bounding box center [67, 219] width 131 height 21
paste textarea "**********"
type textarea "**********"
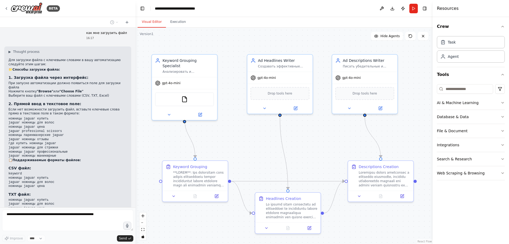
scroll to position [1806, 0]
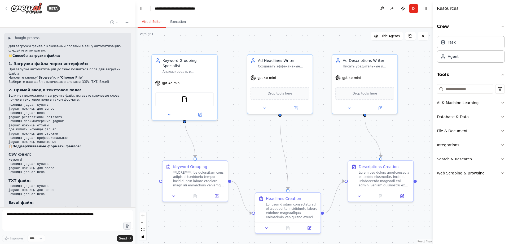
click at [85, 180] on div "Создание рекламной кампании в Яндекс Директ, для начала нужно включить следующи…" at bounding box center [67, 117] width 135 height 179
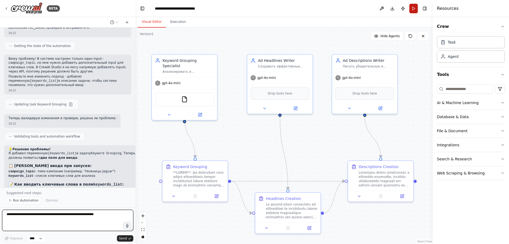
scroll to position [2086, 0]
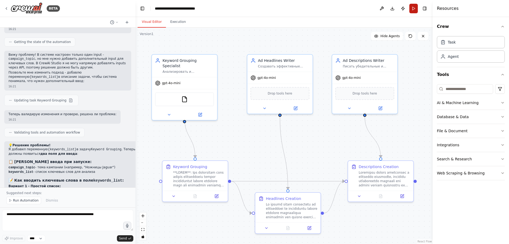
click at [410, 7] on button "Run" at bounding box center [413, 9] width 8 height 10
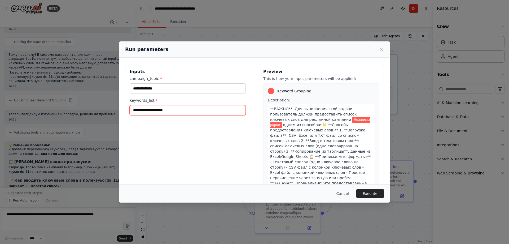
click at [165, 110] on input "keywords_list *" at bounding box center [188, 110] width 116 height 10
click at [165, 105] on input "keywords_list *" at bounding box center [188, 110] width 116 height 10
click at [165, 110] on input "keywords_list *" at bounding box center [188, 110] width 116 height 10
click at [169, 142] on div "**********" at bounding box center [187, 127] width 125 height 126
click at [151, 111] on input "keywords_list *" at bounding box center [188, 110] width 116 height 10
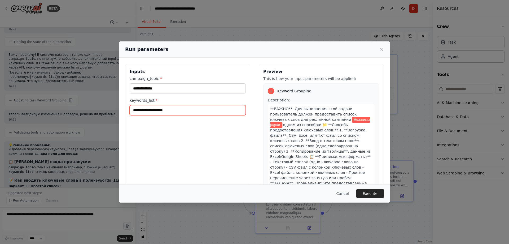
paste input "**********"
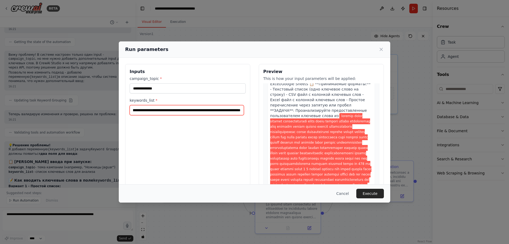
scroll to position [133, 0]
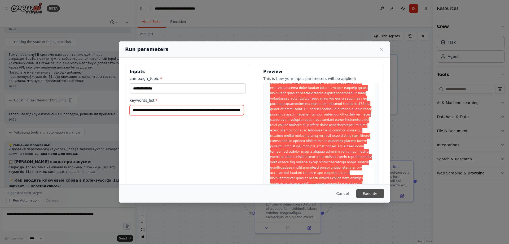
type input "**********"
click at [366, 189] on button "Execute" at bounding box center [370, 193] width 28 height 10
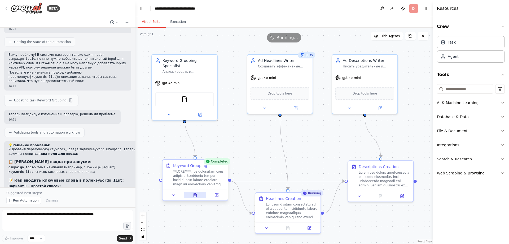
click at [194, 195] on icon at bounding box center [195, 194] width 3 height 3
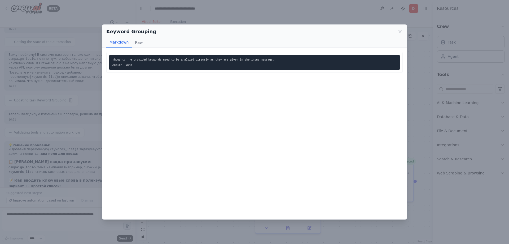
click at [194, 67] on pre "Thought: The provided keywords need to be analyzed directly as they are given i…" at bounding box center [254, 62] width 290 height 15
click at [402, 32] on icon at bounding box center [399, 31] width 5 height 5
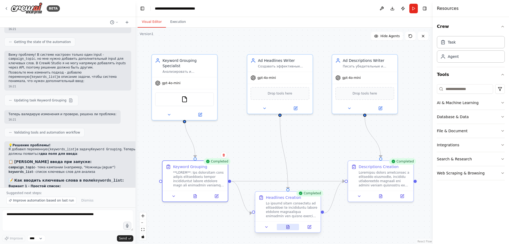
click at [288, 228] on icon at bounding box center [287, 226] width 3 height 3
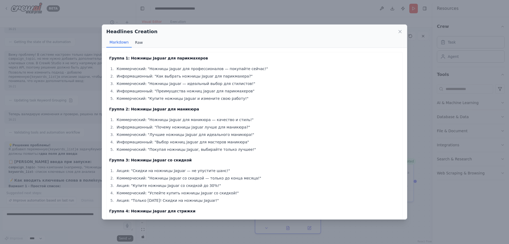
drag, startPoint x: 144, startPoint y: 43, endPoint x: 140, endPoint y: 42, distance: 3.9
click at [143, 43] on div "Markdown Raw" at bounding box center [254, 42] width 296 height 10
click at [140, 41] on button "Raw" at bounding box center [139, 42] width 14 height 10
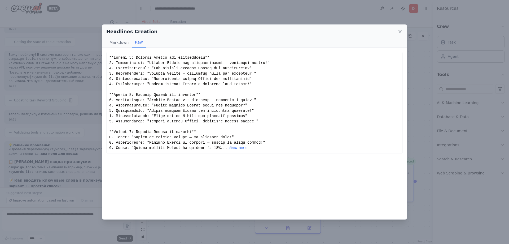
click at [397, 29] on icon at bounding box center [399, 31] width 5 height 5
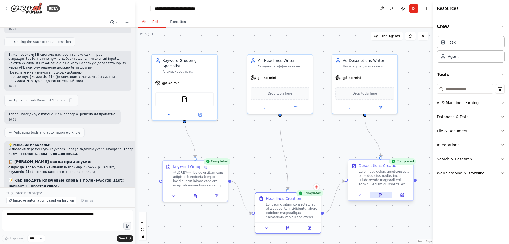
click at [383, 192] on button at bounding box center [380, 195] width 23 height 6
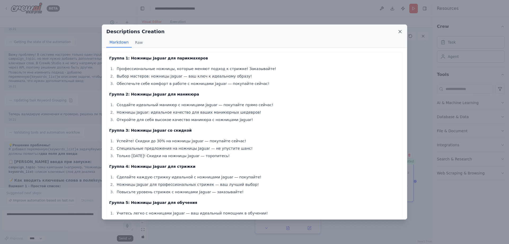
click at [399, 29] on icon at bounding box center [399, 31] width 5 height 5
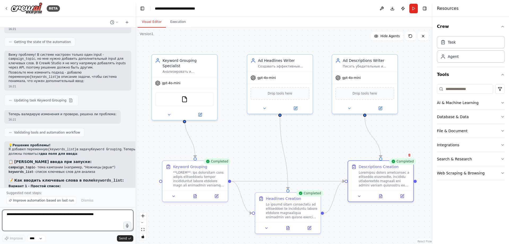
click at [34, 218] on textarea at bounding box center [67, 219] width 131 height 21
click at [176, 76] on div "gpt-4o-mini" at bounding box center [184, 82] width 65 height 12
click at [410, 8] on button "Run" at bounding box center [413, 9] width 8 height 10
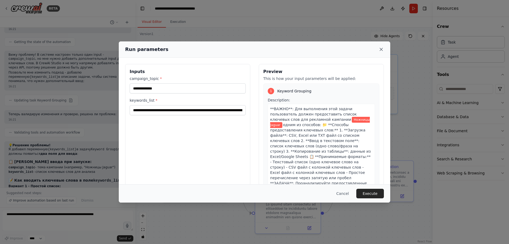
click at [381, 47] on icon at bounding box center [380, 49] width 5 height 5
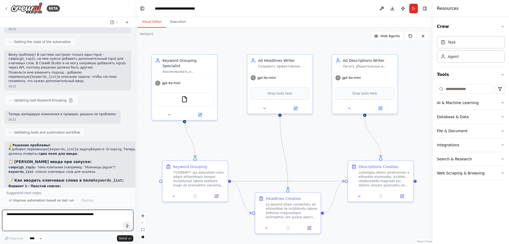
click at [51, 223] on textarea at bounding box center [67, 219] width 131 height 21
type textarea "**********"
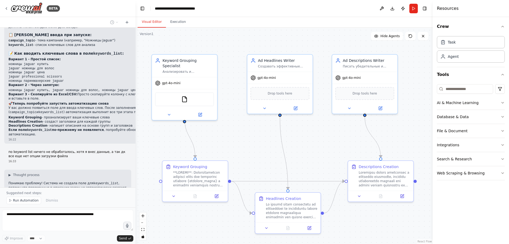
scroll to position [2213, 0]
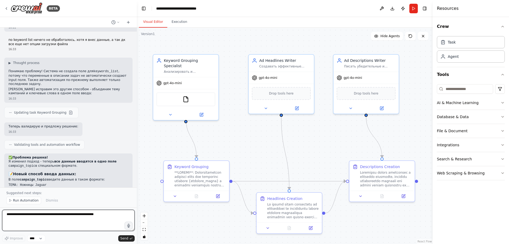
drag, startPoint x: 134, startPoint y: 176, endPoint x: 138, endPoint y: 168, distance: 9.2
click at [138, 168] on div "BETA Создание рекламной кампании в Яндекс Директ, для начала нужно включить сле…" at bounding box center [254, 122] width 509 height 244
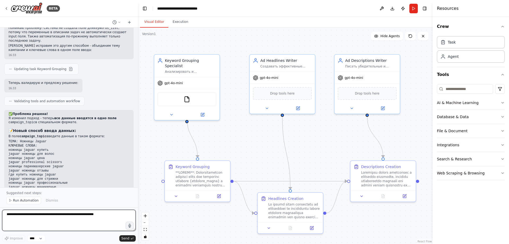
scroll to position [2390, 0]
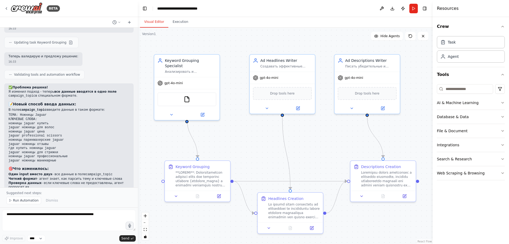
drag, startPoint x: 8, startPoint y: 123, endPoint x: 36, endPoint y: 127, distance: 27.5
copy code "ТЕМА: Ножницы Jaguar КЛЮЧЕВЫЕ СЛОВА:"
click at [411, 8] on button "Run" at bounding box center [413, 9] width 8 height 10
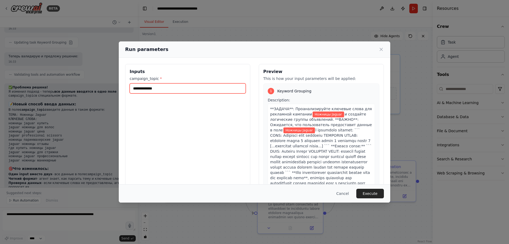
click at [154, 89] on input "**********" at bounding box center [188, 88] width 116 height 10
paste input "**********"
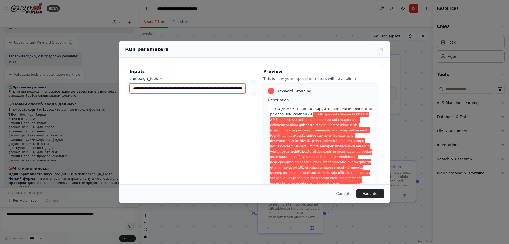
scroll to position [0, 3426]
type input "**********"
click at [367, 192] on button "Execute" at bounding box center [370, 193] width 28 height 10
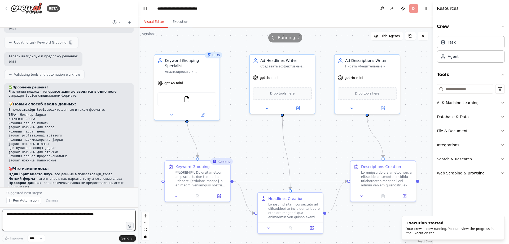
click at [40, 217] on textarea at bounding box center [69, 219] width 134 height 21
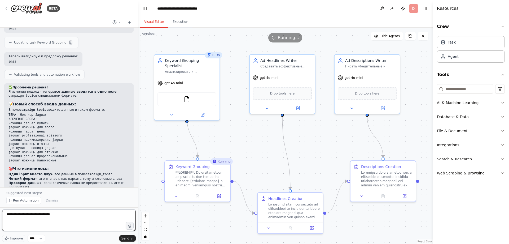
type textarea "**********"
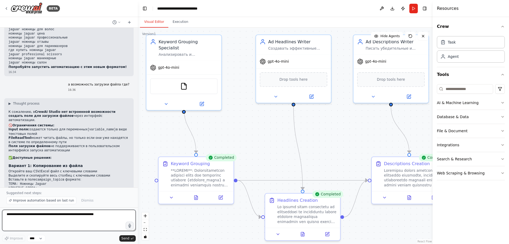
scroll to position [2609, 0]
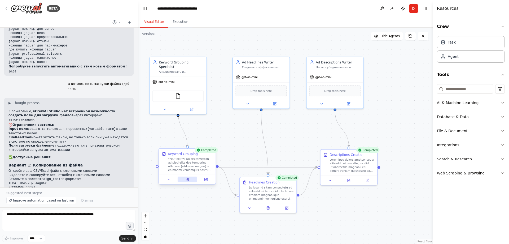
click at [187, 178] on icon at bounding box center [187, 179] width 2 height 3
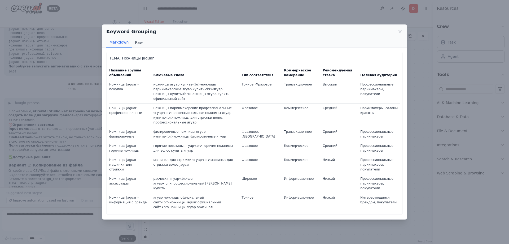
click at [141, 42] on button "Raw" at bounding box center [139, 42] width 14 height 10
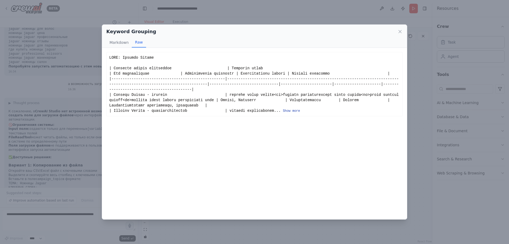
click at [283, 110] on button "Show more" at bounding box center [291, 111] width 17 height 4
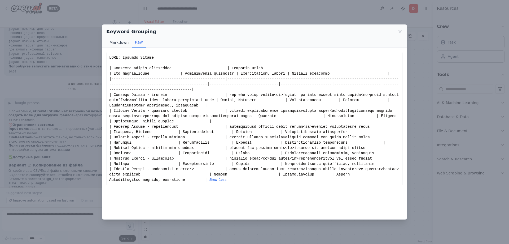
click at [122, 43] on button "Markdown" at bounding box center [118, 42] width 25 height 10
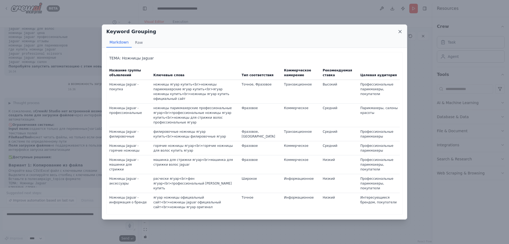
click at [399, 30] on icon at bounding box center [399, 31] width 5 height 5
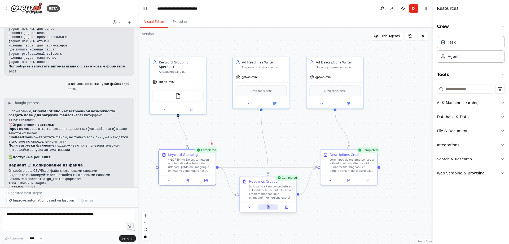
click at [270, 205] on icon at bounding box center [268, 207] width 4 height 4
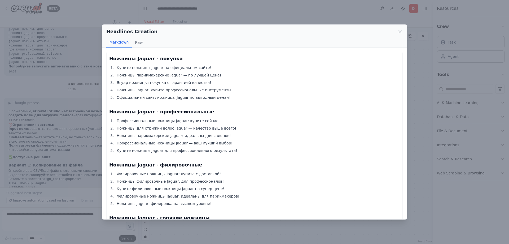
click at [222, 158] on div "Ножницы Jaguar - покупка Купите ножницы Jaguar на официальном сайте! Ножницы па…" at bounding box center [254, 237] width 290 height 364
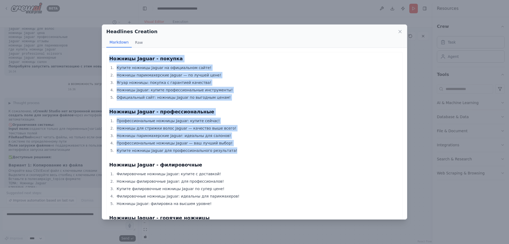
drag, startPoint x: 223, startPoint y: 148, endPoint x: 97, endPoint y: 58, distance: 154.9
click at [97, 58] on div "Headlines Creation Markdown Raw Ножницы Jaguar - покупка Купите ножницы Jaguar …" at bounding box center [254, 122] width 509 height 244
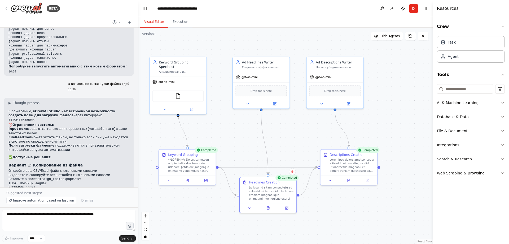
click at [100, 173] on li "Выделите и скопируйте весь столбец с ключевыми словами" at bounding box center [68, 175] width 121 height 4
click at [268, 209] on button at bounding box center [268, 207] width 20 height 6
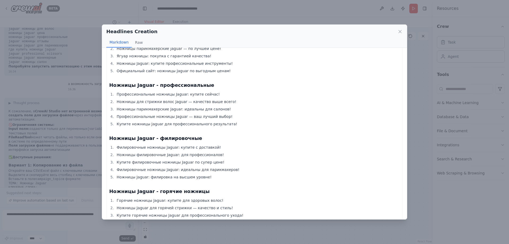
scroll to position [0, 0]
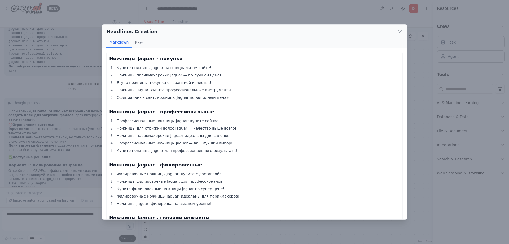
click at [400, 31] on icon at bounding box center [399, 31] width 5 height 5
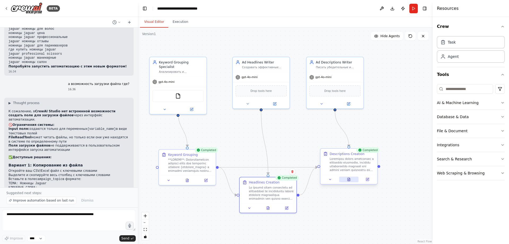
click at [349, 178] on icon at bounding box center [349, 179] width 4 height 4
click at [350, 179] on icon at bounding box center [348, 179] width 2 height 3
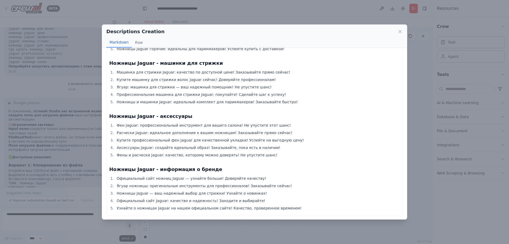
scroll to position [208, 0]
click at [403, 29] on div "Descriptions Creation Markdown Raw" at bounding box center [254, 36] width 305 height 23
click at [401, 29] on icon at bounding box center [399, 31] width 5 height 5
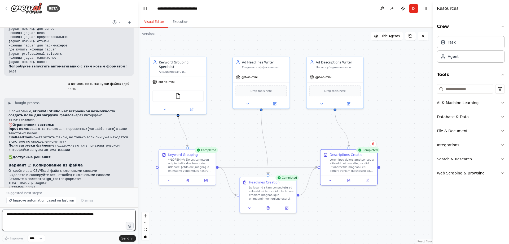
click at [61, 217] on textarea at bounding box center [69, 219] width 134 height 21
type textarea "**********"
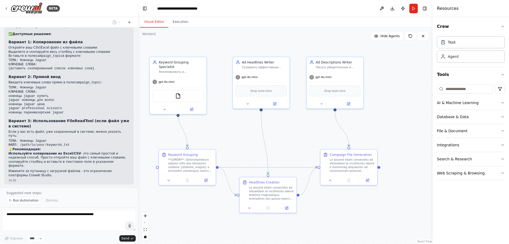
scroll to position [2752, 0]
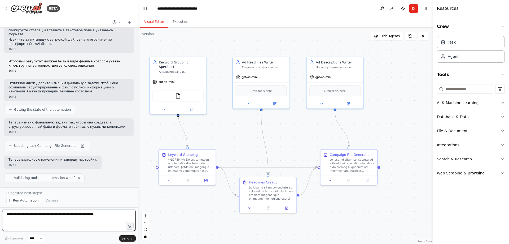
click at [136, 180] on div at bounding box center [137, 122] width 2 height 244
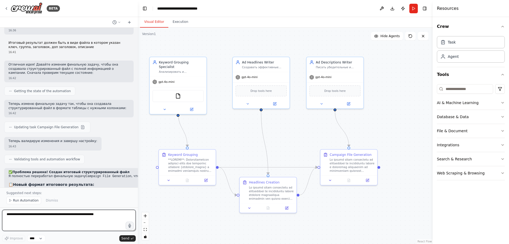
scroll to position [2886, 0]
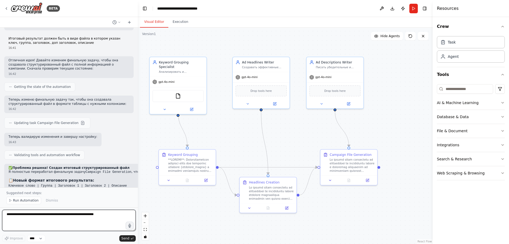
click at [136, 179] on div at bounding box center [137, 122] width 2 height 244
click at [412, 5] on button "Run" at bounding box center [413, 9] width 8 height 10
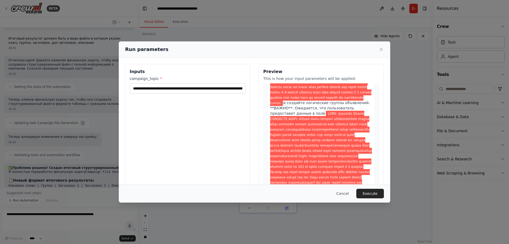
scroll to position [186, 0]
click at [369, 195] on button "Execute" at bounding box center [370, 193] width 28 height 10
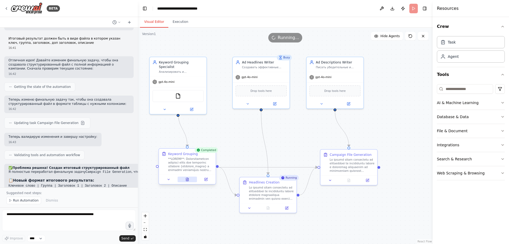
click at [185, 179] on button at bounding box center [188, 179] width 20 height 6
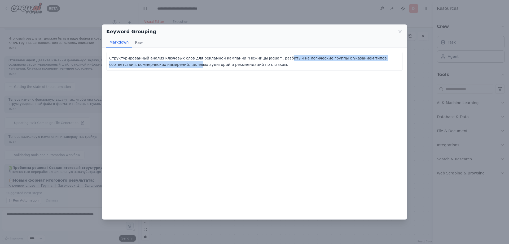
drag, startPoint x: 167, startPoint y: 62, endPoint x: 270, endPoint y: 61, distance: 103.1
click at [270, 61] on p "Структурированный анализ ключевых слов для рекламной кампании "Ножницы Jaguar",…" at bounding box center [254, 61] width 290 height 13
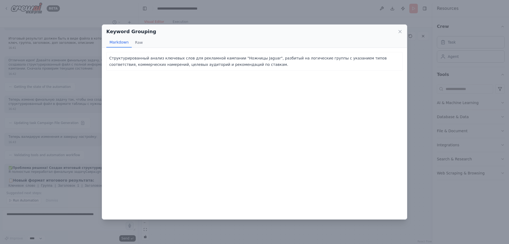
click at [270, 61] on p "Структурированный анализ ключевых слов для рекламной кампании "Ножницы Jaguar",…" at bounding box center [254, 61] width 290 height 13
drag, startPoint x: 264, startPoint y: 67, endPoint x: 243, endPoint y: 67, distance: 20.9
click at [243, 67] on p "Структурированный анализ ключевых слов для рекламной кампании "Ножницы Jaguar",…" at bounding box center [254, 61] width 290 height 13
click at [138, 40] on button "Raw" at bounding box center [139, 42] width 14 height 10
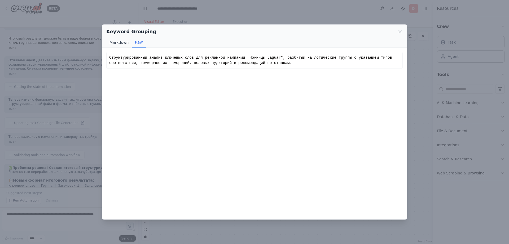
click at [120, 42] on button "Markdown" at bounding box center [118, 42] width 25 height 10
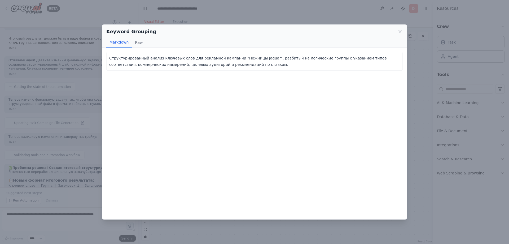
click at [399, 31] on icon at bounding box center [399, 31] width 5 height 5
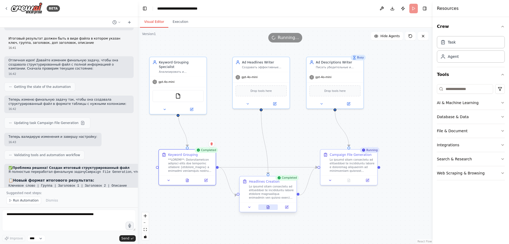
click at [267, 208] on icon at bounding box center [268, 206] width 2 height 3
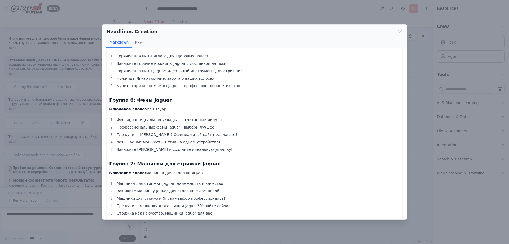
scroll to position [282, 0]
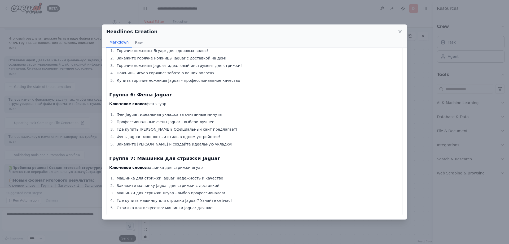
click at [397, 32] on icon at bounding box center [399, 31] width 5 height 5
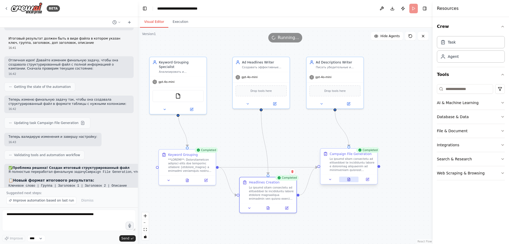
click at [348, 178] on icon at bounding box center [348, 179] width 2 height 3
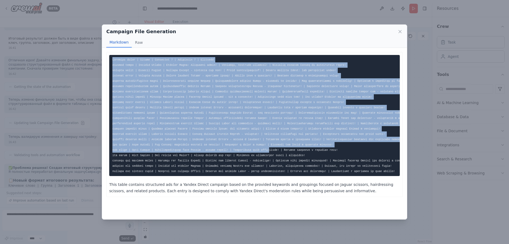
drag, startPoint x: 113, startPoint y: 59, endPoint x: 256, endPoint y: 149, distance: 169.6
click at [256, 149] on code at bounding box center [264, 115] width 305 height 114
click at [256, 149] on pre at bounding box center [254, 115] width 290 height 121
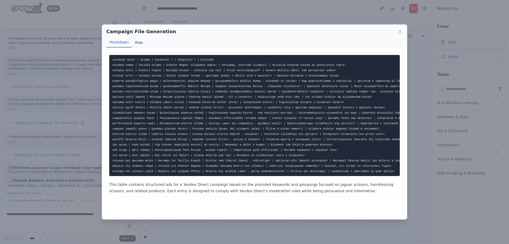
click at [139, 42] on button "Raw" at bounding box center [139, 42] width 14 height 10
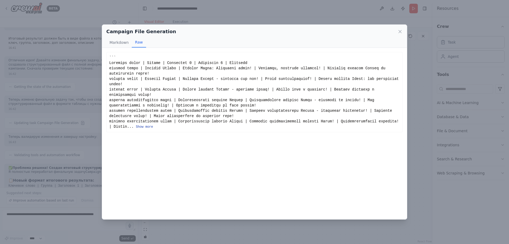
click at [136, 125] on button "Show more" at bounding box center [144, 127] width 17 height 4
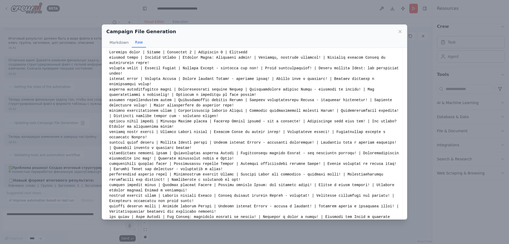
scroll to position [0, 0]
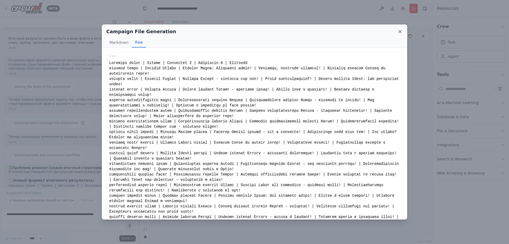
click at [400, 29] on icon at bounding box center [399, 31] width 5 height 5
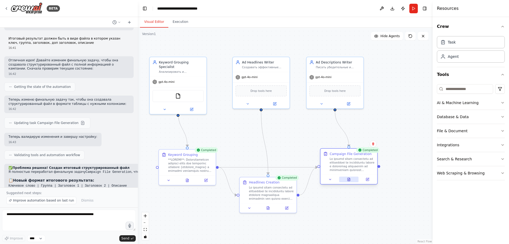
click at [346, 179] on button at bounding box center [349, 179] width 20 height 6
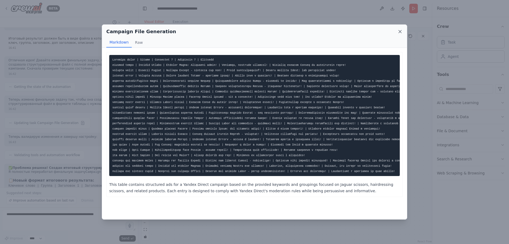
click at [402, 29] on icon at bounding box center [399, 31] width 5 height 5
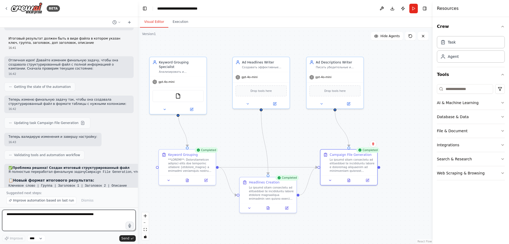
click at [72, 214] on textarea at bounding box center [69, 219] width 134 height 21
type textarea "*"
type textarea "**********"
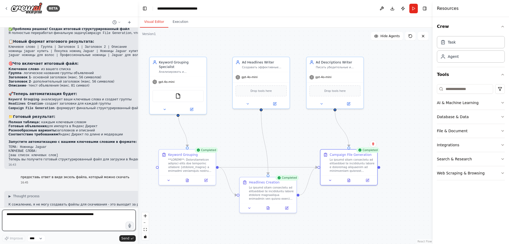
scroll to position [3050, 0]
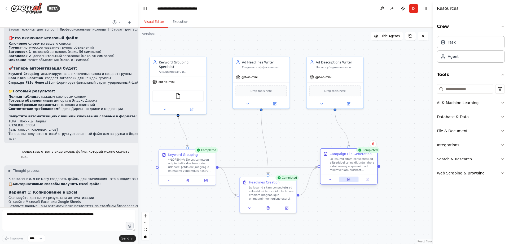
click at [349, 178] on icon at bounding box center [348, 179] width 2 height 3
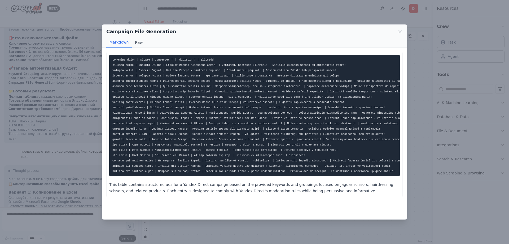
click at [142, 42] on button "Raw" at bounding box center [139, 42] width 14 height 10
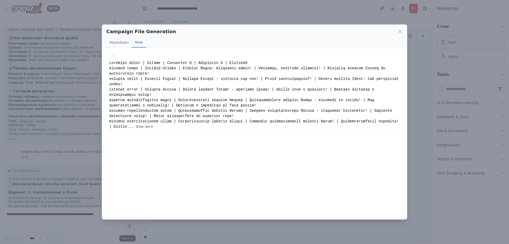
click at [136, 125] on button "Show more" at bounding box center [144, 127] width 17 height 4
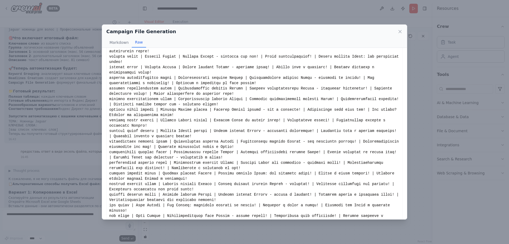
scroll to position [76, 0]
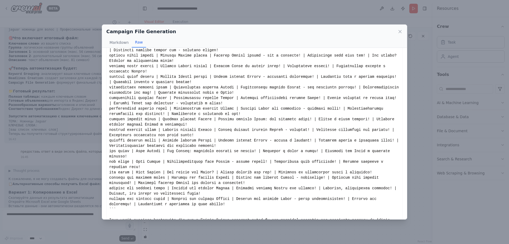
click at [138, 186] on div "Show less" at bounding box center [254, 106] width 290 height 254
click at [398, 32] on icon at bounding box center [399, 31] width 5 height 5
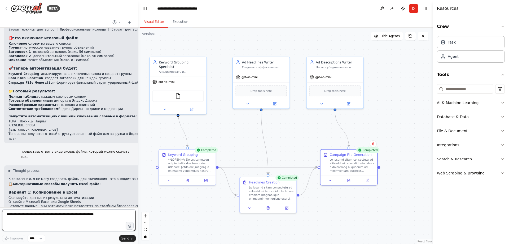
click at [53, 216] on textarea at bounding box center [69, 219] width 134 height 21
type textarea "*"
type textarea "**********"
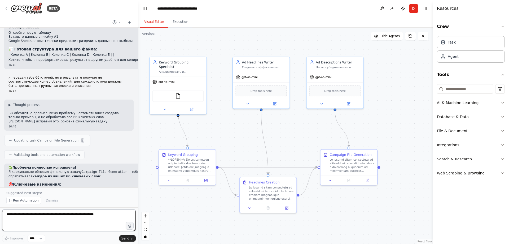
scroll to position [3312, 0]
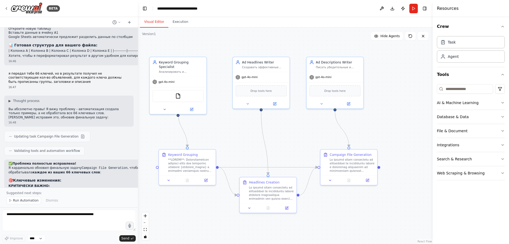
click at [410, 7] on button "Run" at bounding box center [413, 9] width 8 height 10
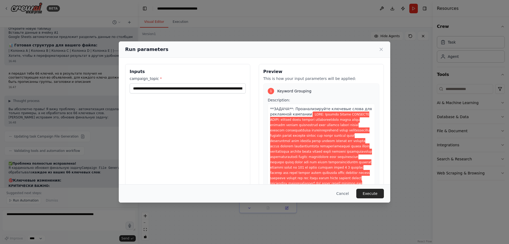
drag, startPoint x: 410, startPoint y: 7, endPoint x: 280, endPoint y: 150, distance: 193.4
click at [280, 150] on span at bounding box center [321, 201] width 102 height 181
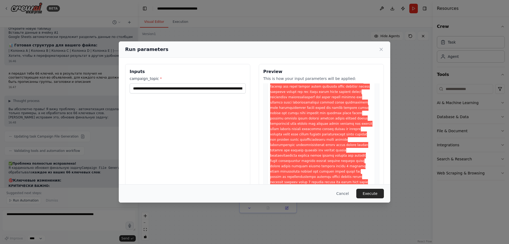
scroll to position [133, 0]
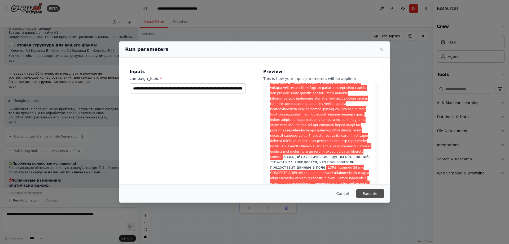
click at [365, 190] on button "Execute" at bounding box center [370, 193] width 28 height 10
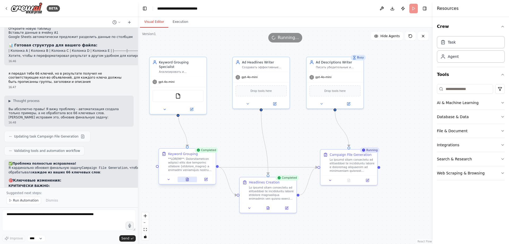
click at [189, 180] on button at bounding box center [188, 179] width 20 height 6
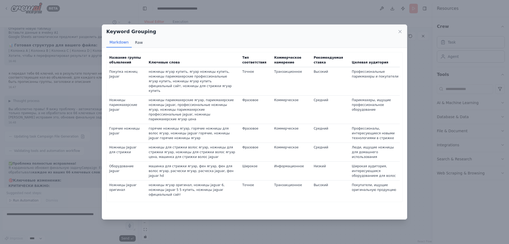
click at [142, 43] on button "Raw" at bounding box center [139, 42] width 14 height 10
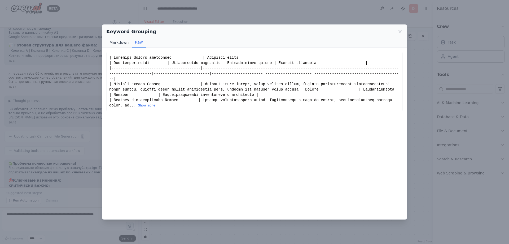
click at [117, 43] on button "Markdown" at bounding box center [118, 42] width 25 height 10
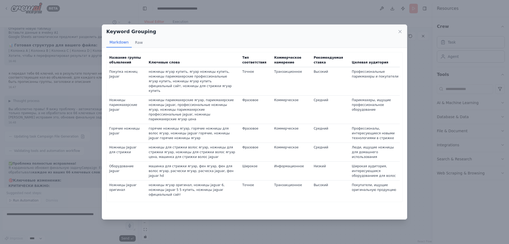
click at [400, 30] on icon at bounding box center [399, 31] width 5 height 5
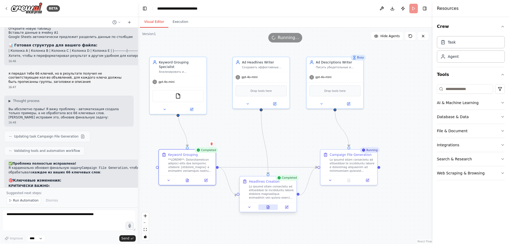
click at [271, 205] on button at bounding box center [268, 207] width 20 height 6
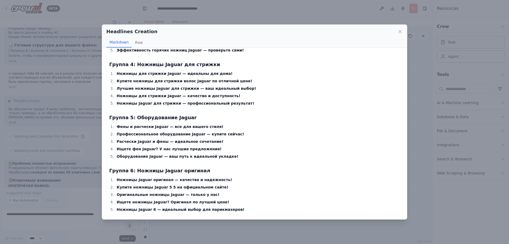
scroll to position [128, 0]
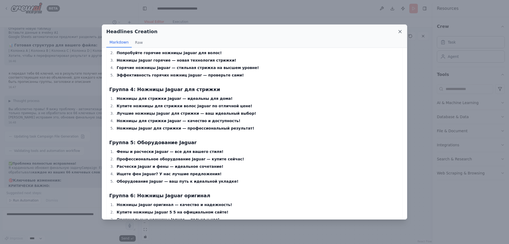
click at [399, 31] on icon at bounding box center [399, 31] width 5 height 5
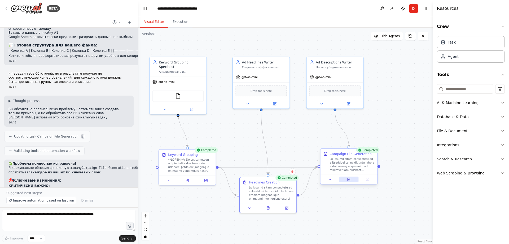
click at [346, 180] on button at bounding box center [349, 179] width 20 height 6
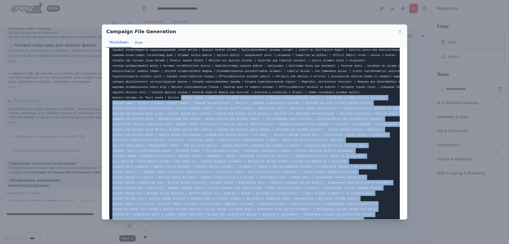
scroll to position [0, 0]
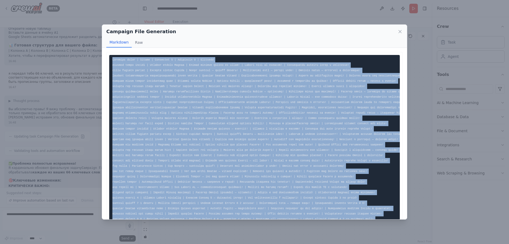
drag, startPoint x: 366, startPoint y: 202, endPoint x: 108, endPoint y: 58, distance: 295.7
click at [108, 58] on div "Всего обработано ключевых слов: 66" at bounding box center [254, 190] width 296 height 276
copy code "Loremips dolor | Sitame | Consectet 0 | Adipiscin 9 | Elitsedd eiusmod tempo in…"
click at [318, 112] on code at bounding box center [274, 184] width 325 height 252
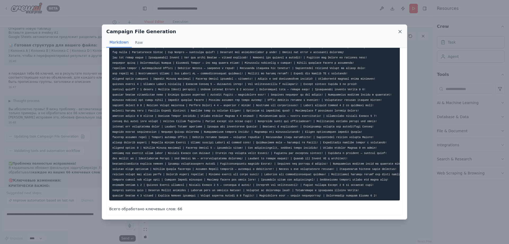
click at [400, 31] on icon at bounding box center [399, 31] width 5 height 5
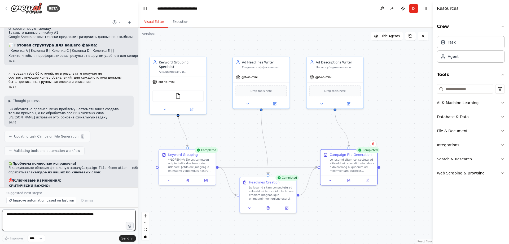
click at [56, 225] on textarea at bounding box center [69, 219] width 134 height 21
type textarea "*"
type textarea "**********"
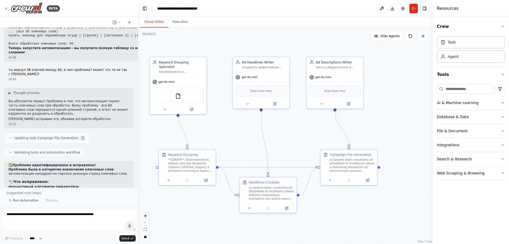
scroll to position [3566, 0]
